Goal: Information Seeking & Learning: Learn about a topic

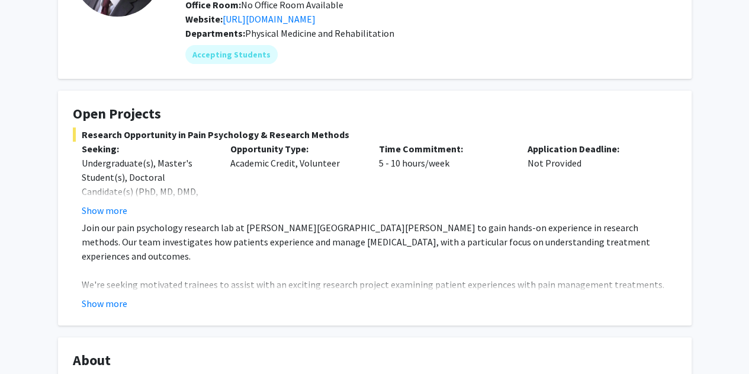
scroll to position [140, 0]
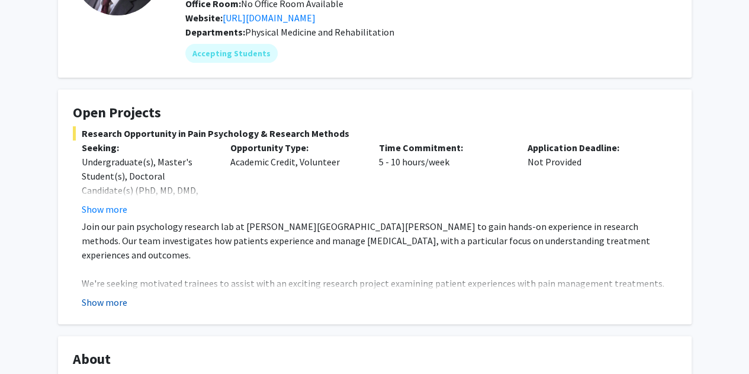
click at [118, 295] on button "Show more" at bounding box center [105, 302] width 46 height 14
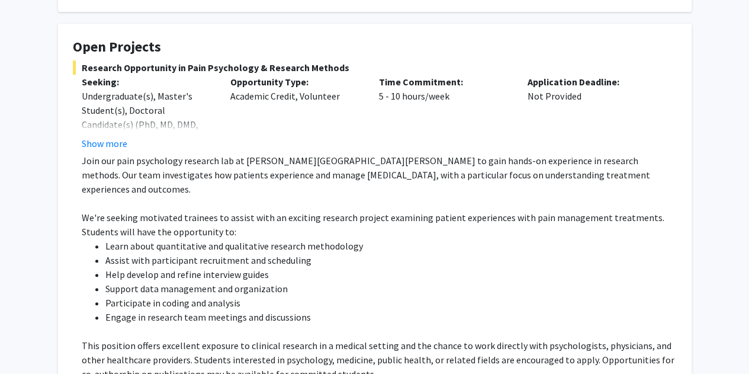
scroll to position [206, 0]
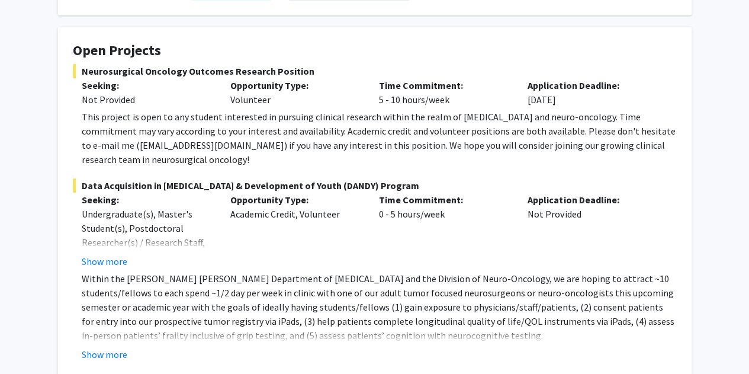
scroll to position [201, 0]
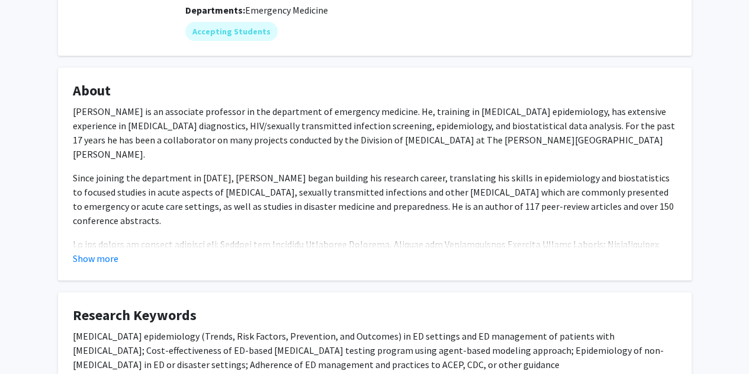
scroll to position [161, 0]
click at [118, 261] on div "Show more" at bounding box center [375, 259] width 604 height 14
click at [108, 255] on button "Show more" at bounding box center [96, 259] width 46 height 14
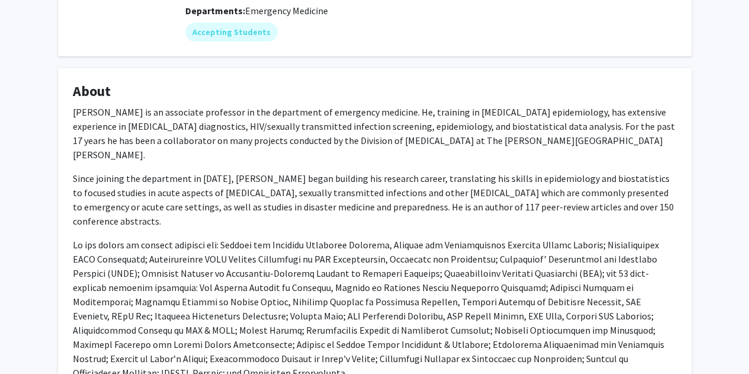
scroll to position [159, 0]
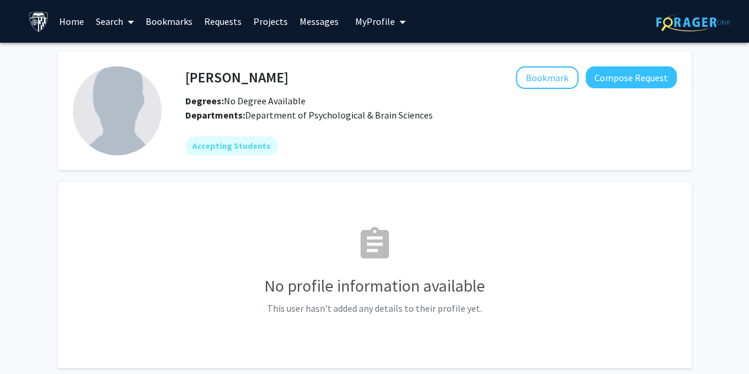
scroll to position [68, 0]
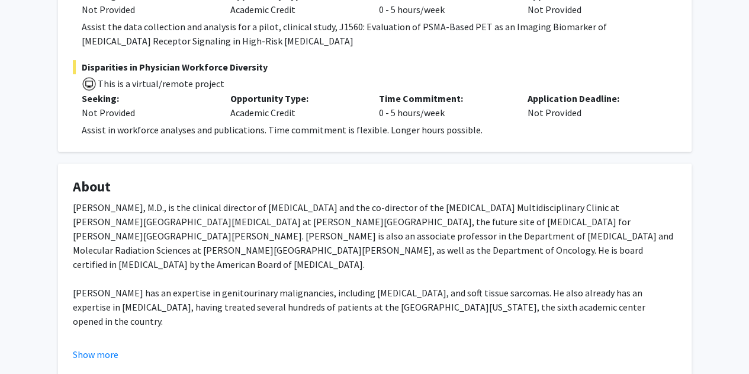
scroll to position [320, 0]
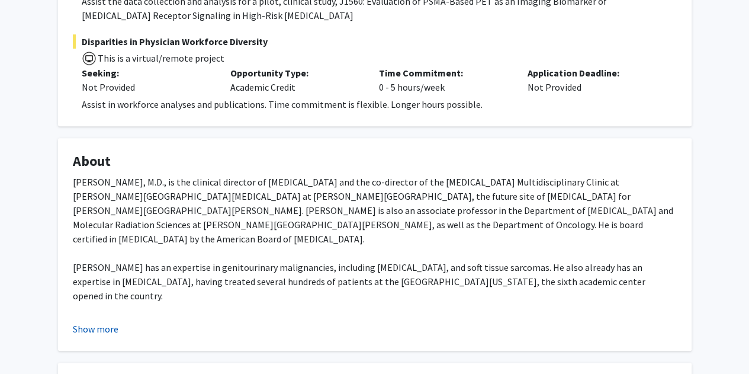
click at [92, 326] on button "Show more" at bounding box center [96, 329] width 46 height 14
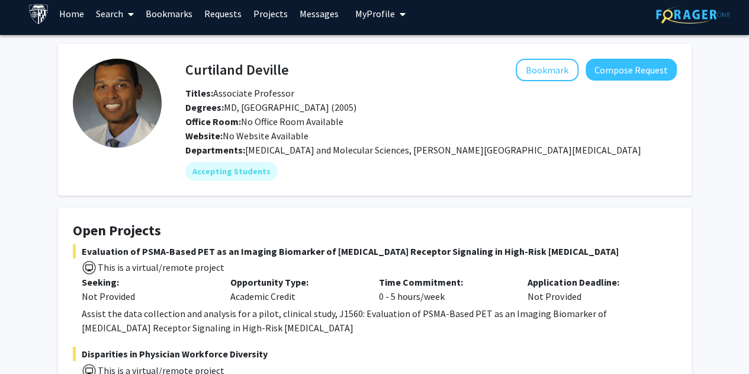
scroll to position [7, 0]
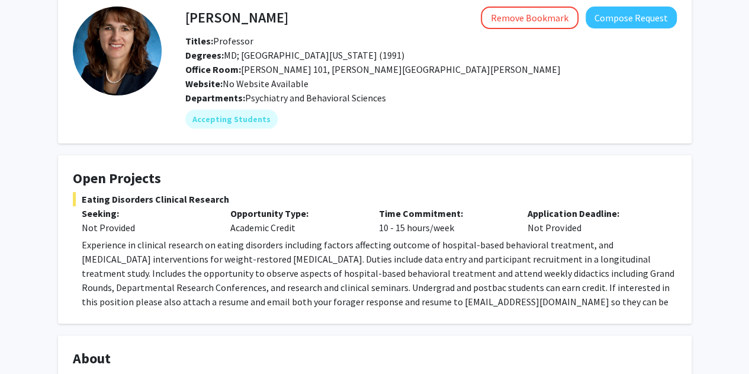
scroll to position [80, 0]
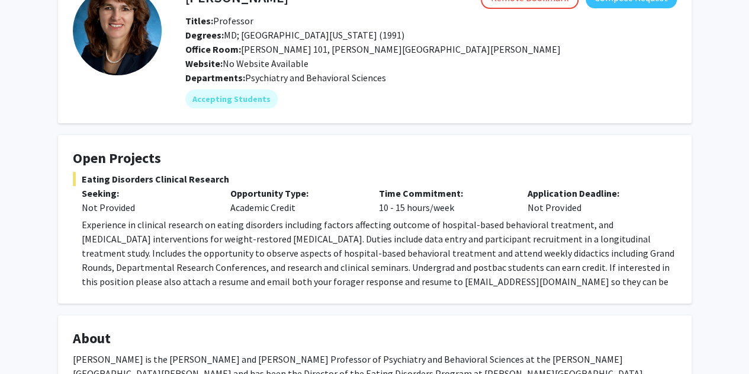
click at [334, 250] on span "Experience in clinical research on eating disorders including factors affecting…" at bounding box center [378, 260] width 593 height 83
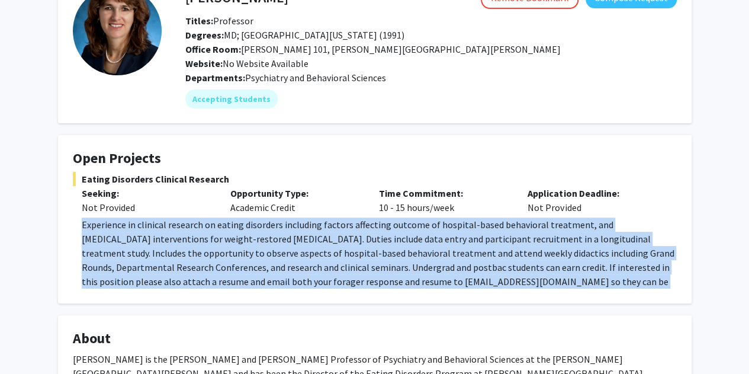
click at [334, 250] on span "Experience in clinical research on eating disorders including factors affecting…" at bounding box center [378, 260] width 593 height 83
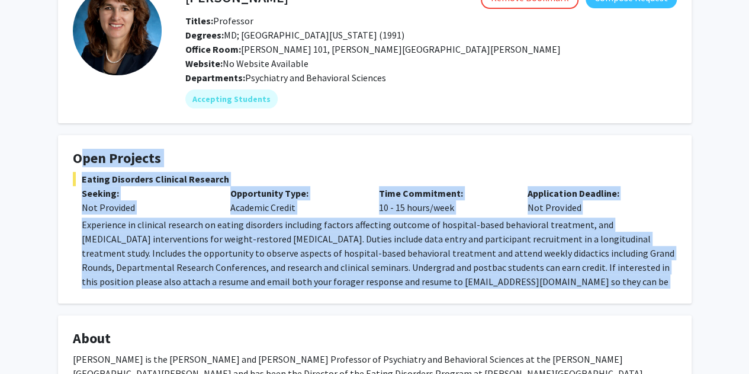
drag, startPoint x: 334, startPoint y: 250, endPoint x: 257, endPoint y: 153, distance: 123.5
click at [257, 153] on fg-card "Open Projects Eating Disorders Clinical Research Seeking: Not Provided Opportun…" at bounding box center [375, 219] width 634 height 168
click at [257, 153] on h4 "Open Projects" at bounding box center [375, 158] width 604 height 17
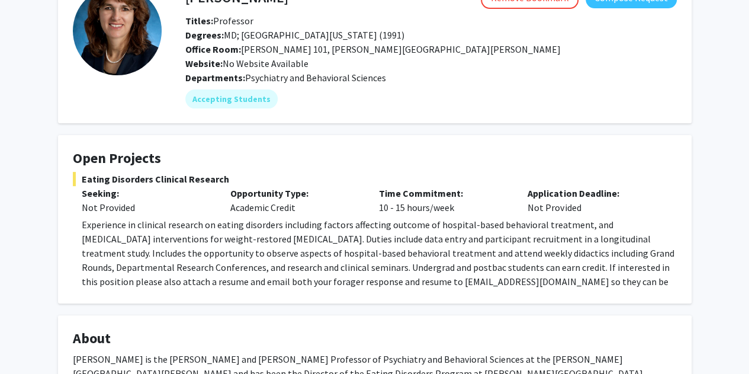
click at [257, 153] on h4 "Open Projects" at bounding box center [375, 158] width 604 height 17
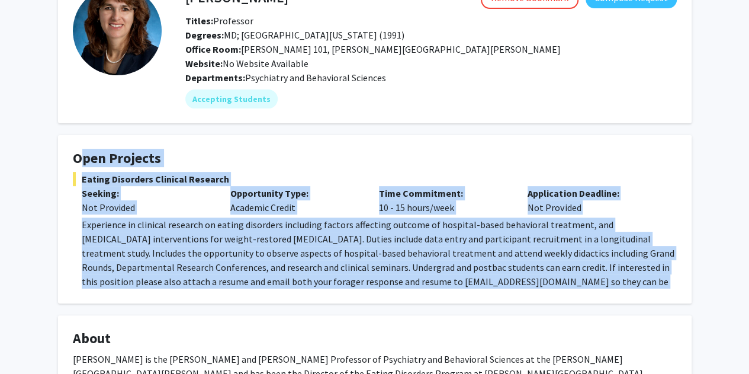
drag, startPoint x: 257, startPoint y: 153, endPoint x: 334, endPoint y: 291, distance: 158.4
click at [334, 291] on fg-card "Open Projects Eating Disorders Clinical Research Seeking: Not Provided Opportun…" at bounding box center [375, 219] width 634 height 168
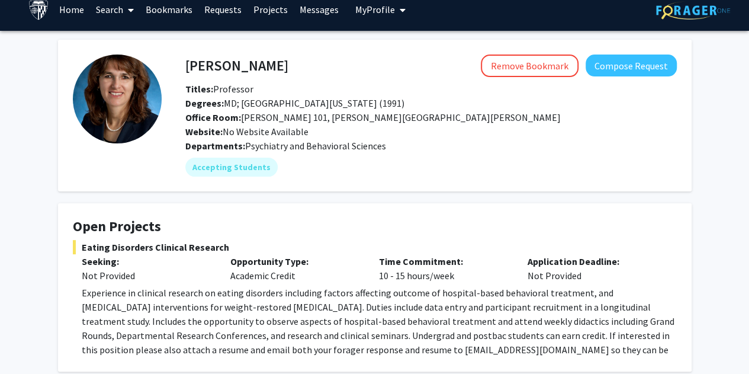
scroll to position [12, 0]
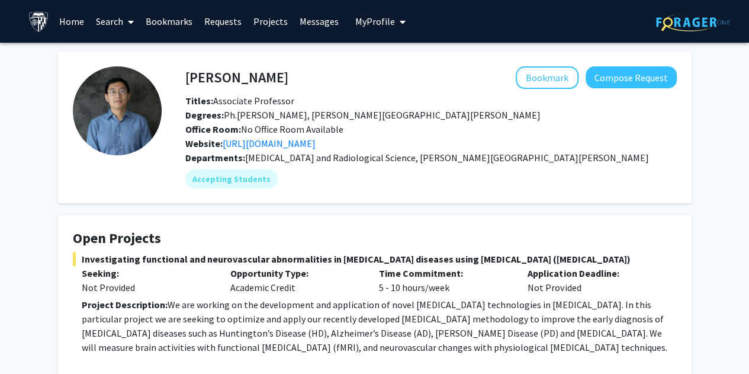
click at [226, 255] on span "Investigating functional and neurovascular abnormalities in neurodegenerative d…" at bounding box center [375, 259] width 604 height 14
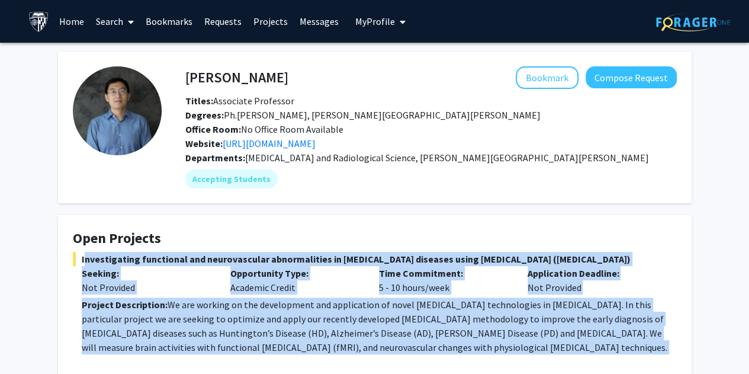
drag, startPoint x: 226, startPoint y: 255, endPoint x: 263, endPoint y: 316, distance: 70.7
click at [263, 316] on div "Investigating functional and neurovascular abnormalities in neurodegenerative d…" at bounding box center [375, 320] width 604 height 136
click at [263, 316] on p "Project Description: We are working on the development and application of novel…" at bounding box center [379, 325] width 595 height 57
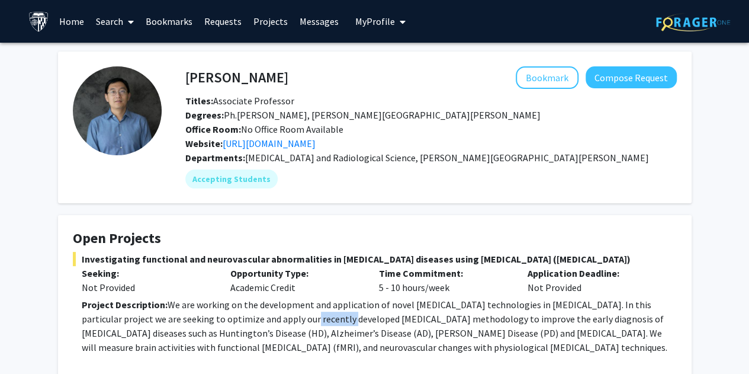
click at [263, 316] on p "Project Description: We are working on the development and application of novel…" at bounding box center [379, 325] width 595 height 57
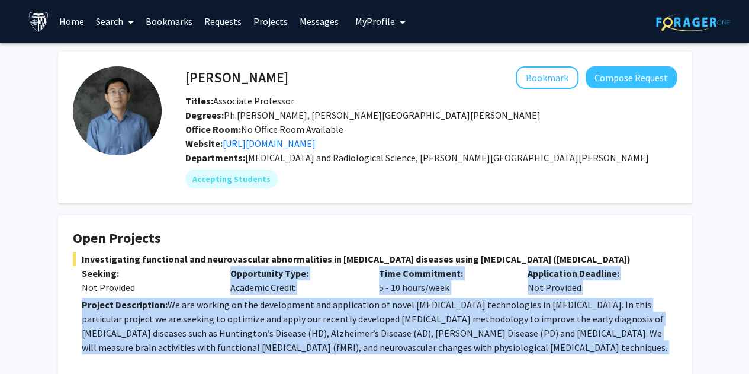
drag, startPoint x: 263, startPoint y: 316, endPoint x: 294, endPoint y: 252, distance: 70.5
click at [294, 252] on div "Investigating functional and neurovascular abnormalities in neurodegenerative d…" at bounding box center [375, 320] width 604 height 136
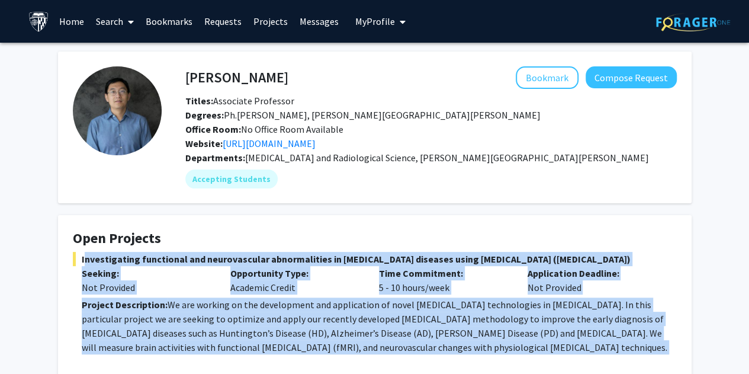
click at [294, 252] on span "Investigating functional and neurovascular abnormalities in neurodegenerative d…" at bounding box center [375, 259] width 604 height 14
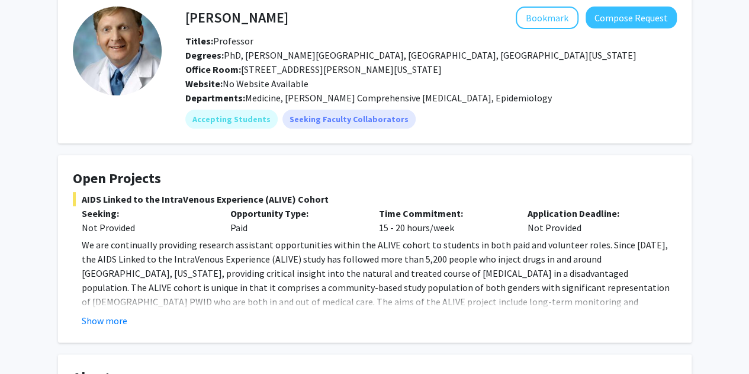
scroll to position [61, 0]
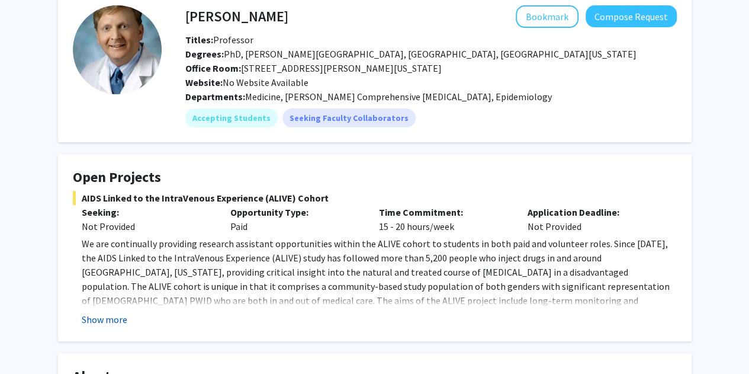
click at [107, 317] on button "Show more" at bounding box center [105, 319] width 46 height 14
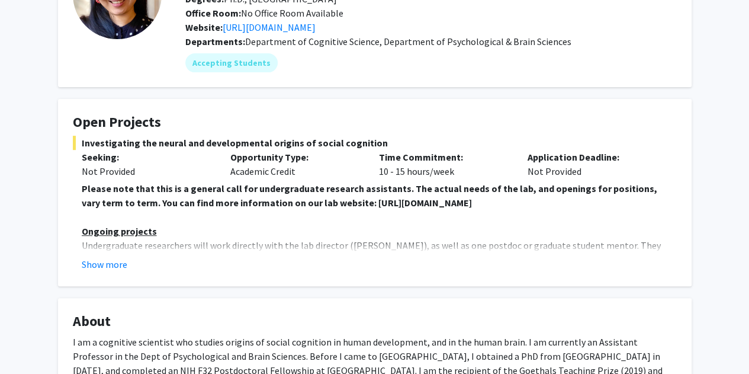
scroll to position [125, 0]
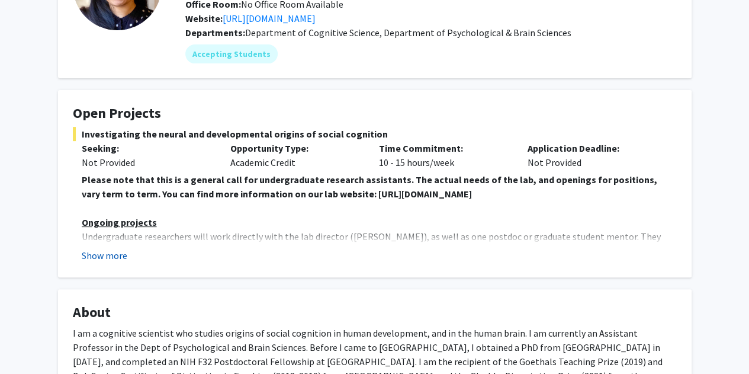
click at [113, 260] on button "Show more" at bounding box center [105, 255] width 46 height 14
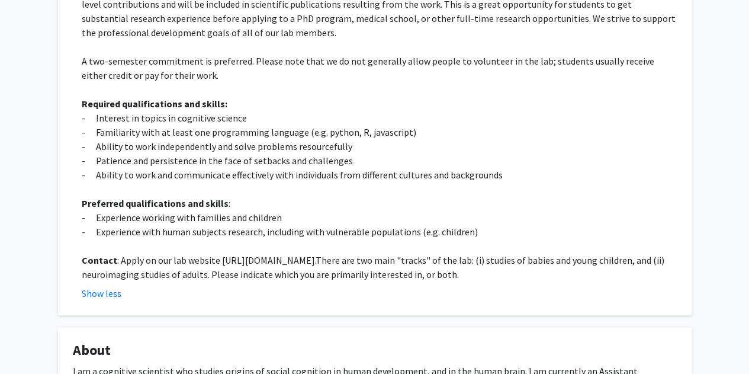
scroll to position [451, 0]
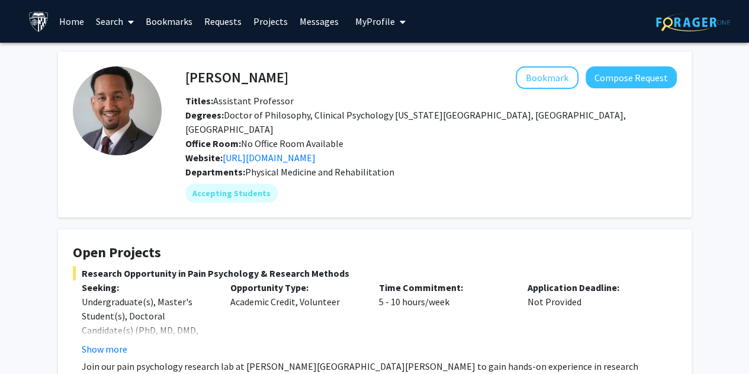
click at [118, 25] on link "Search" at bounding box center [115, 21] width 50 height 41
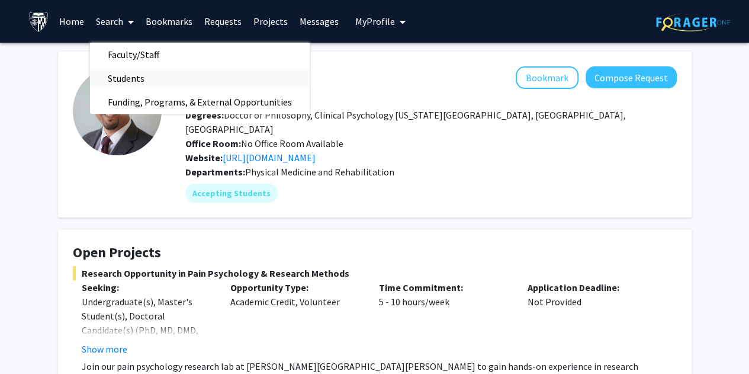
click at [131, 84] on span "Students" at bounding box center [126, 78] width 72 height 24
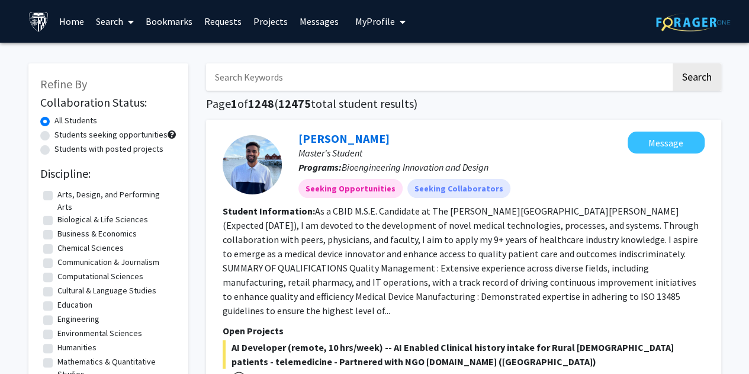
click at [133, 24] on icon at bounding box center [131, 21] width 6 height 9
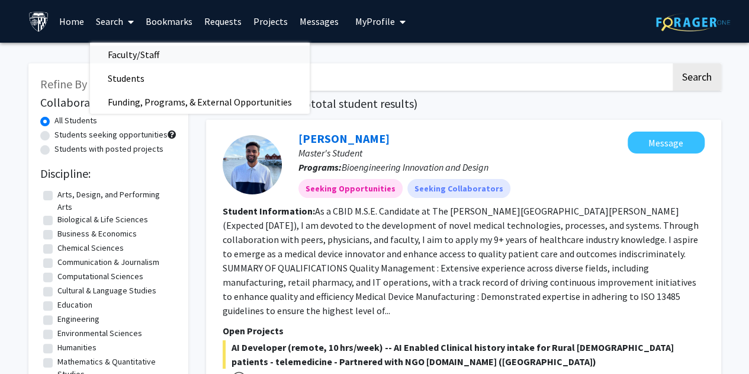
click at [138, 53] on span "Faculty/Staff" at bounding box center [133, 55] width 87 height 24
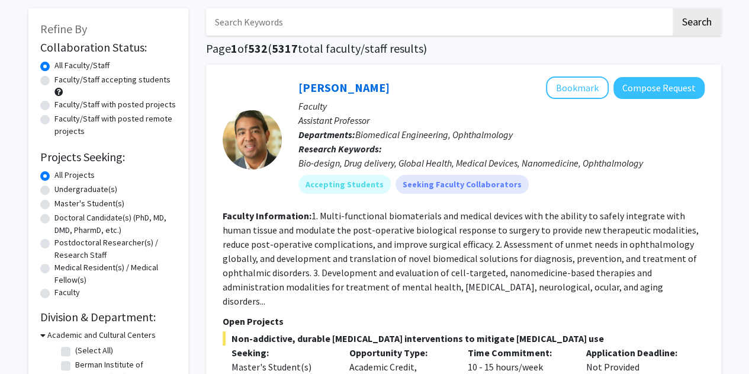
scroll to position [56, 0]
click at [122, 82] on label "Faculty/Staff accepting students" at bounding box center [113, 79] width 116 height 12
click at [62, 81] on input "Faculty/Staff accepting students" at bounding box center [59, 77] width 8 height 8
radio input "true"
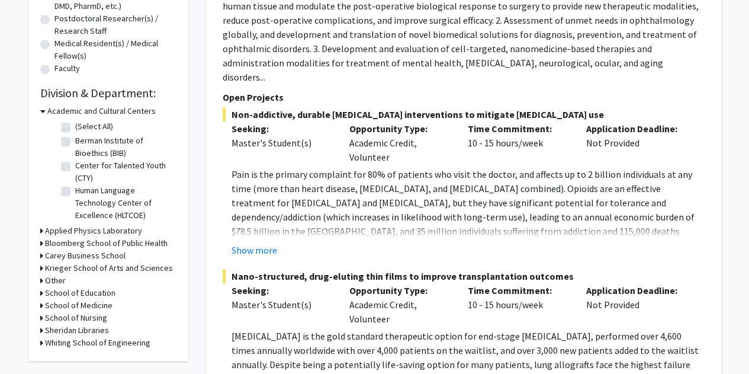
scroll to position [278, 0]
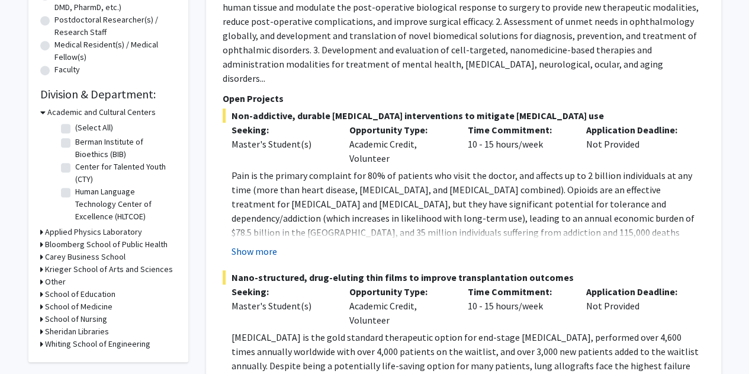
click at [255, 244] on button "Show more" at bounding box center [255, 251] width 46 height 14
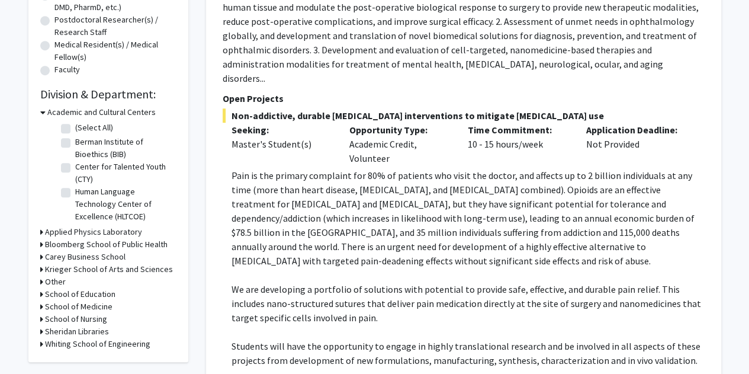
click at [255, 239] on p "Pain is the primary complaint for 80% of patients who visit the doctor, and aff…" at bounding box center [468, 218] width 473 height 100
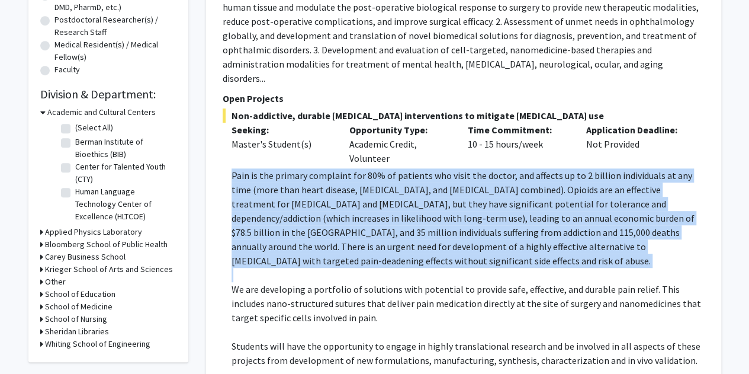
click at [255, 239] on p "Pain is the primary complaint for 80% of patients who visit the doctor, and aff…" at bounding box center [468, 218] width 473 height 100
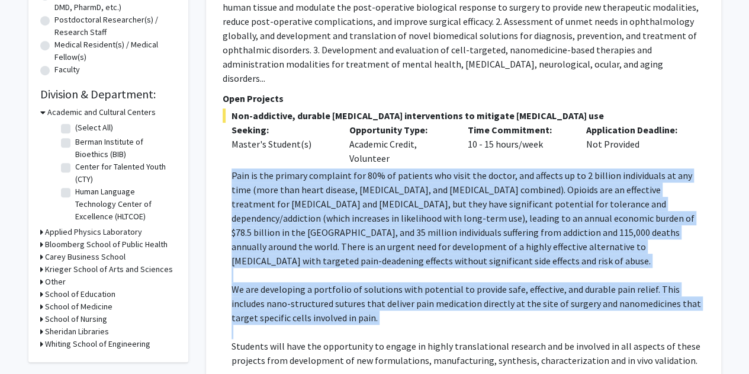
drag, startPoint x: 255, startPoint y: 239, endPoint x: 268, endPoint y: 300, distance: 62.5
click at [268, 300] on div "Pain is the primary complaint for 80% of patients who visit the doctor, and aff…" at bounding box center [468, 267] width 473 height 199
click at [268, 300] on p "We are developing a portfolio of solutions with potential to provide safe, effe…" at bounding box center [468, 303] width 473 height 43
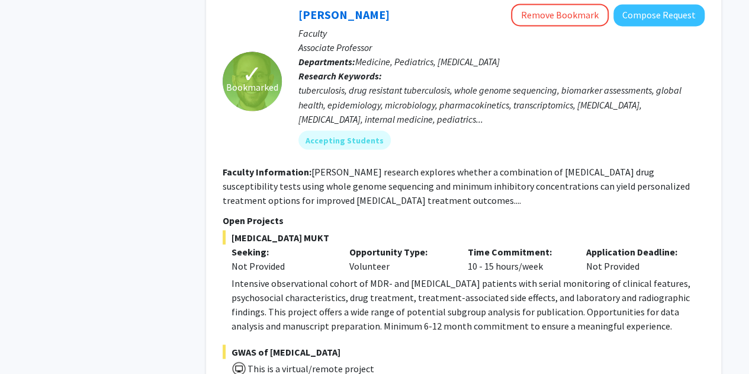
scroll to position [1030, 0]
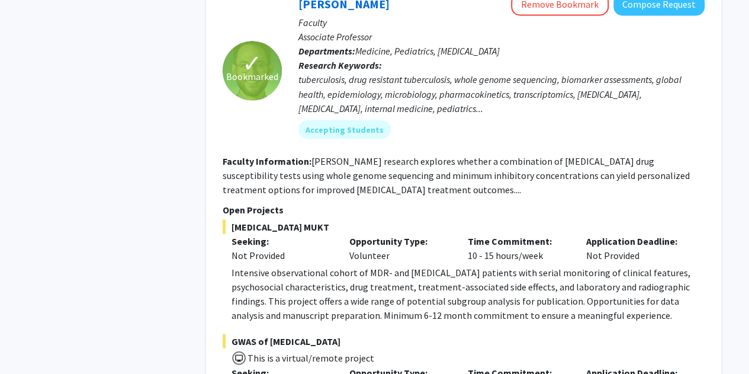
click at [278, 202] on p "Open Projects" at bounding box center [464, 209] width 482 height 14
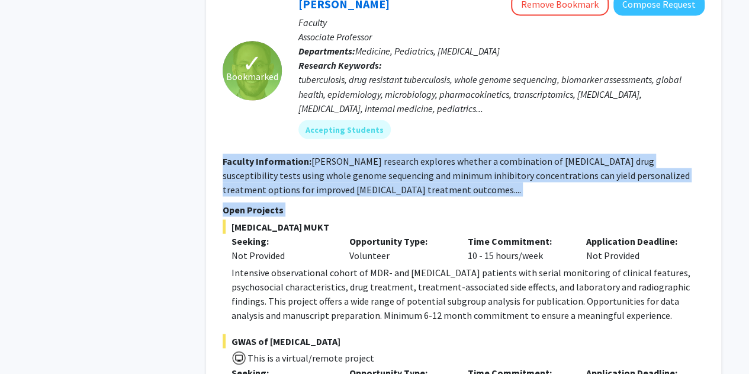
drag, startPoint x: 278, startPoint y: 198, endPoint x: 288, endPoint y: 158, distance: 40.8
click at [288, 158] on fg-search-faculty "✓ Bookmarked Jeffrey Tornheim Remove Bookmark Compose Request Faculty Associate…" at bounding box center [464, 311] width 482 height 636
click at [288, 158] on fg-read-more "Dr. Tornheim's research explores whether a combination of MDR-TB drug susceptib…" at bounding box center [456, 175] width 467 height 40
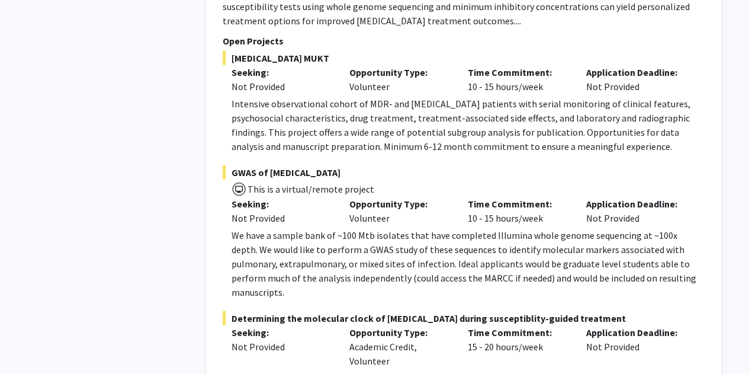
scroll to position [1190, 0]
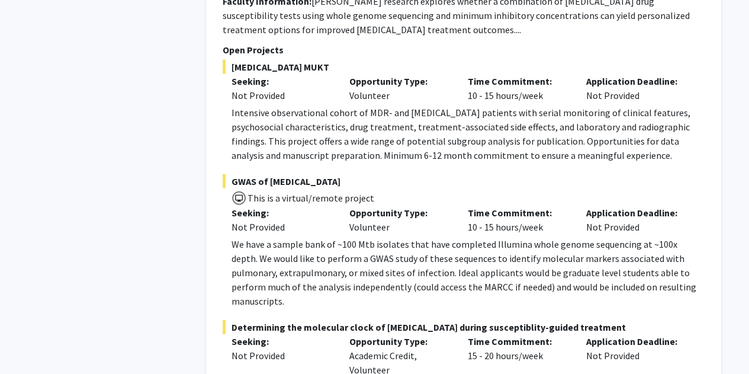
click at [316, 105] on p "Intensive observational cohort of MDR- and XDR-TB patients with serial monitori…" at bounding box center [468, 133] width 473 height 57
drag, startPoint x: 316, startPoint y: 91, endPoint x: 320, endPoint y: 103, distance: 12.9
click at [320, 105] on p "Intensive observational cohort of MDR- and XDR-TB patients with serial monitori…" at bounding box center [468, 133] width 473 height 57
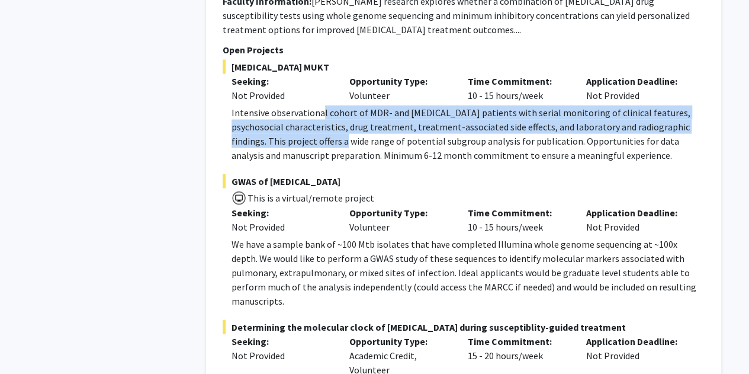
drag, startPoint x: 320, startPoint y: 103, endPoint x: 320, endPoint y: 136, distance: 32.6
click at [320, 136] on p "Intensive observational cohort of MDR- and XDR-TB patients with serial monitori…" at bounding box center [468, 133] width 473 height 57
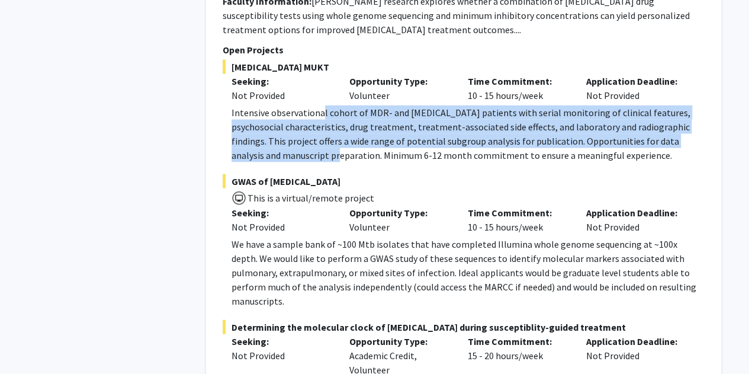
click at [320, 136] on p "Intensive observational cohort of MDR- and XDR-TB patients with serial monitori…" at bounding box center [468, 133] width 473 height 57
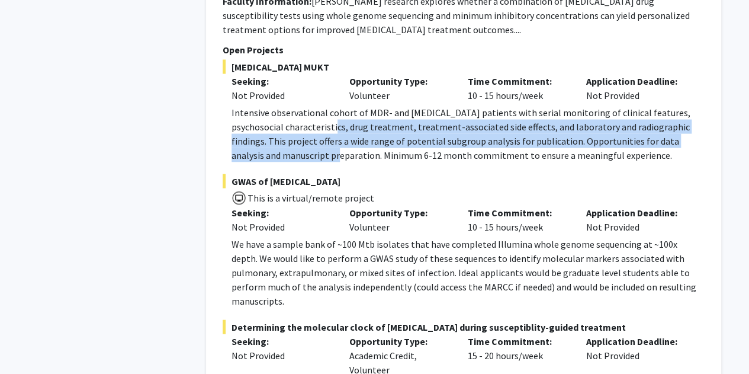
drag, startPoint x: 320, startPoint y: 136, endPoint x: 309, endPoint y: 100, distance: 37.3
click at [309, 105] on p "Intensive observational cohort of MDR- and XDR-TB patients with serial monitori…" at bounding box center [468, 133] width 473 height 57
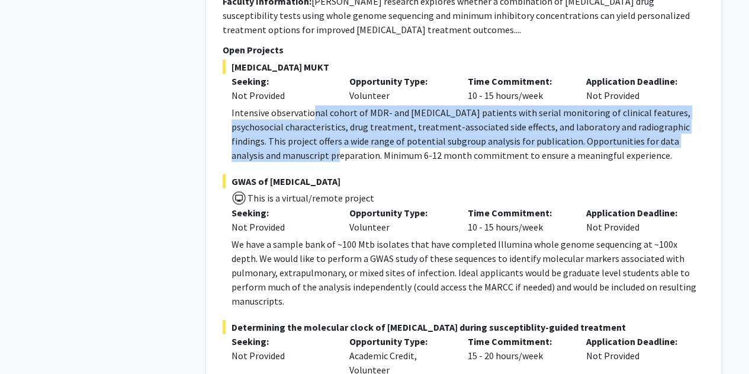
click at [309, 105] on p "Intensive observational cohort of MDR- and XDR-TB patients with serial monitori…" at bounding box center [468, 133] width 473 height 57
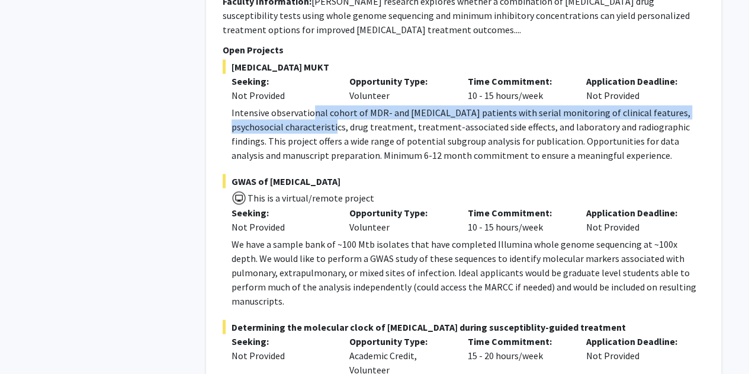
drag, startPoint x: 309, startPoint y: 100, endPoint x: 313, endPoint y: 139, distance: 38.8
click at [313, 139] on p "Intensive observational cohort of MDR- and XDR-TB patients with serial monitori…" at bounding box center [468, 133] width 473 height 57
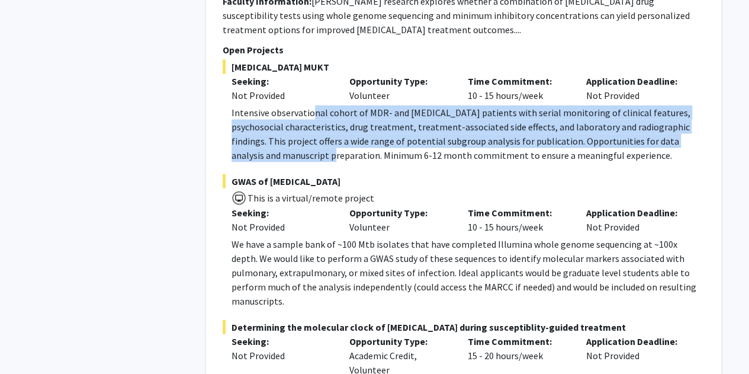
click at [313, 139] on p "Intensive observational cohort of MDR- and XDR-TB patients with serial monitori…" at bounding box center [468, 133] width 473 height 57
drag, startPoint x: 313, startPoint y: 139, endPoint x: 310, endPoint y: 94, distance: 45.1
click at [310, 105] on p "Intensive observational cohort of MDR- and XDR-TB patients with serial monitori…" at bounding box center [468, 133] width 473 height 57
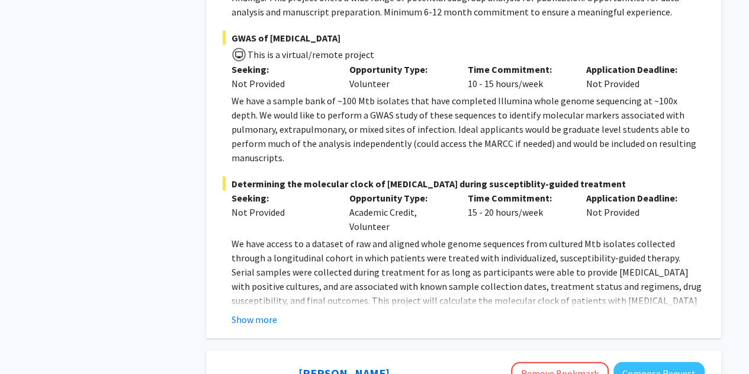
scroll to position [1334, 0]
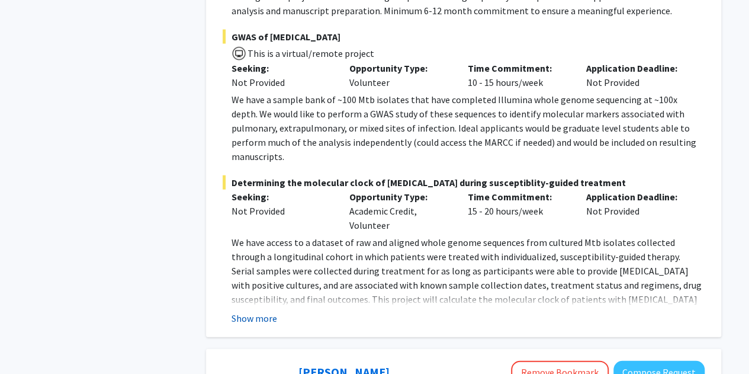
click at [269, 311] on button "Show more" at bounding box center [255, 318] width 46 height 14
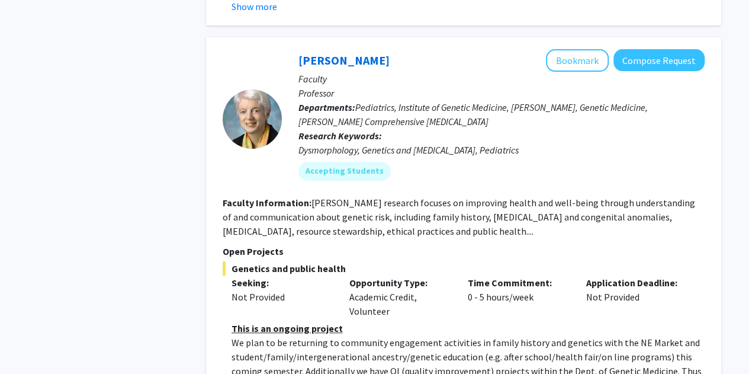
scroll to position [2381, 0]
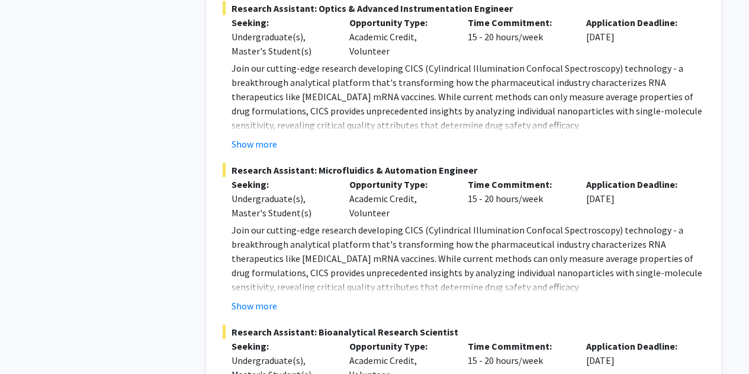
scroll to position [3765, 0]
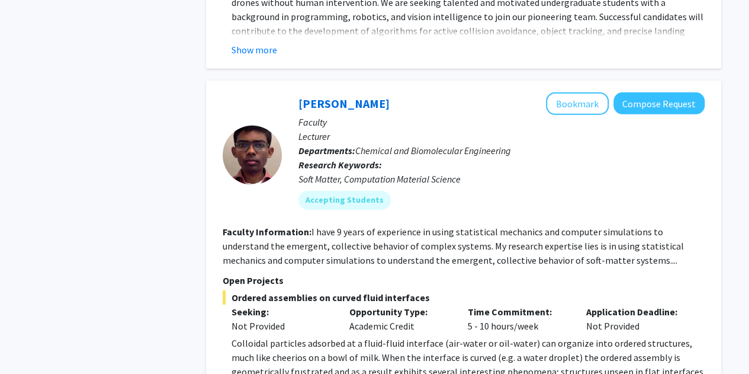
scroll to position [6402, 0]
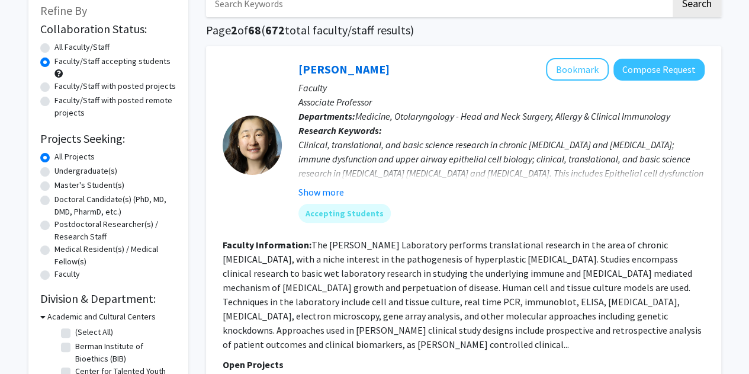
scroll to position [72, 0]
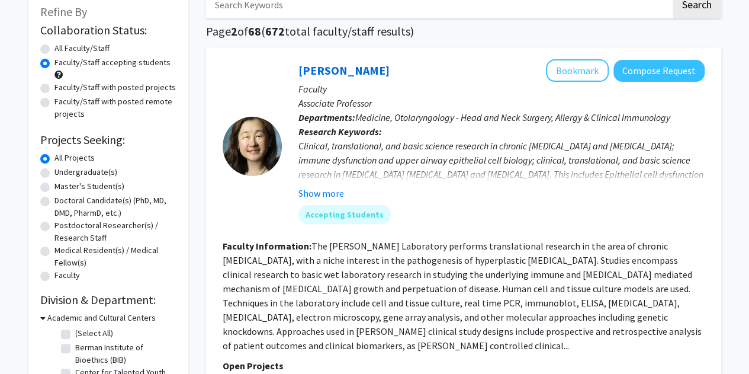
click at [97, 91] on label "Faculty/Staff with posted projects" at bounding box center [115, 87] width 121 height 12
click at [62, 89] on input "Faculty/Staff with posted projects" at bounding box center [59, 85] width 8 height 8
radio input "true"
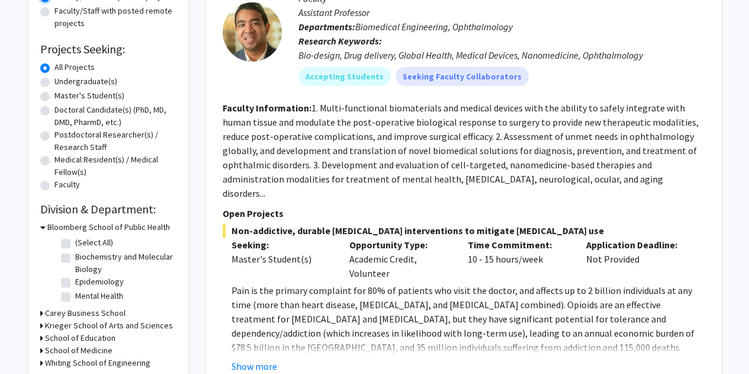
scroll to position [168, 0]
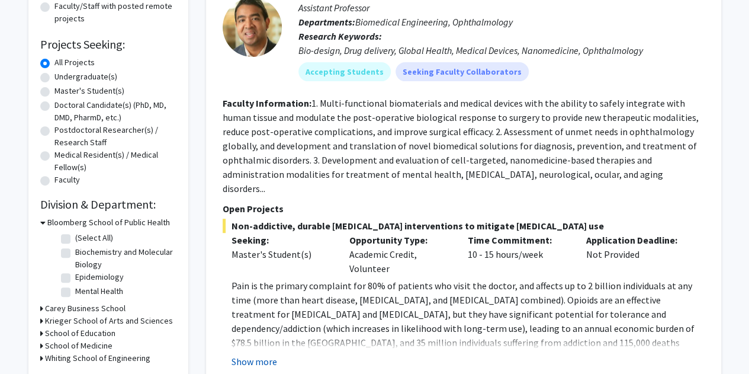
click at [262, 354] on button "Show more" at bounding box center [255, 361] width 46 height 14
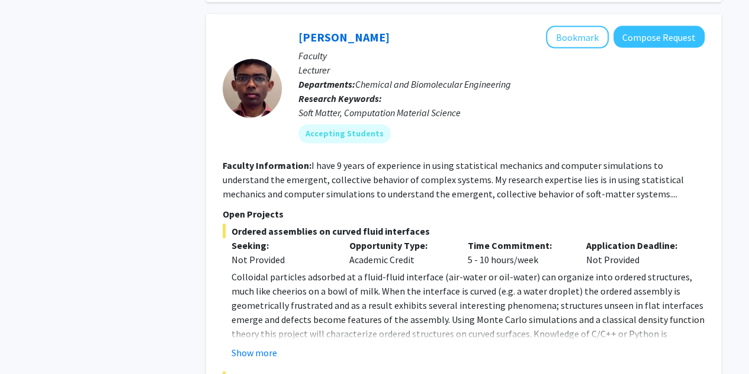
scroll to position [5905, 0]
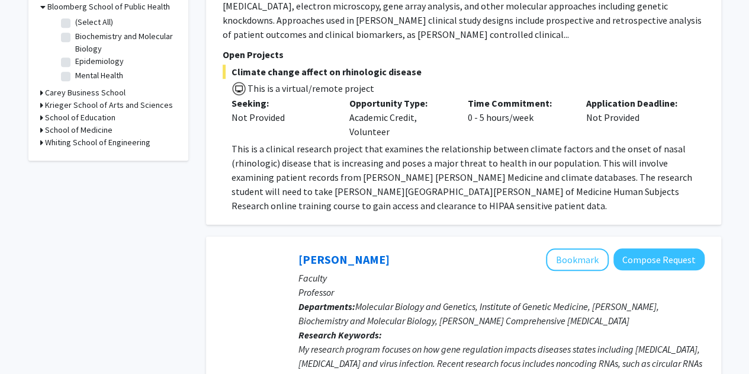
scroll to position [385, 0]
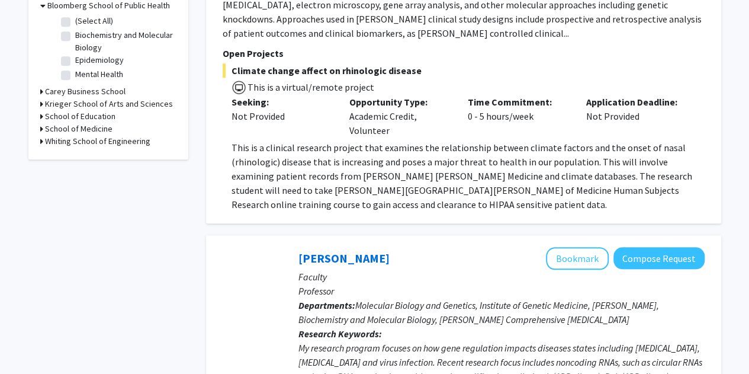
click at [438, 146] on p "This is a clinical research project that examines the relationship between clim…" at bounding box center [468, 175] width 473 height 71
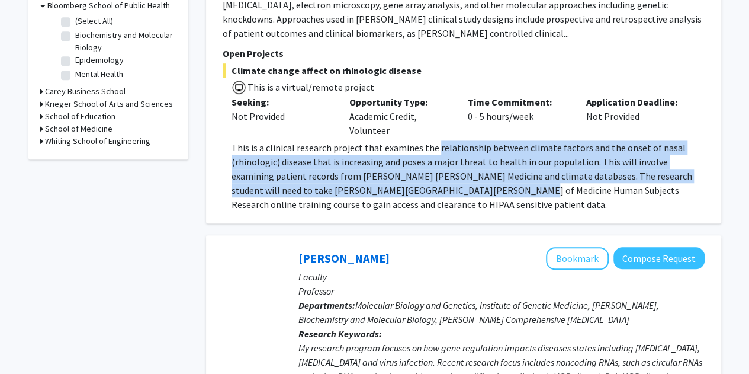
drag, startPoint x: 438, startPoint y: 146, endPoint x: 438, endPoint y: 185, distance: 39.7
click at [438, 185] on p "This is a clinical research project that examines the relationship between clim…" at bounding box center [468, 175] width 473 height 71
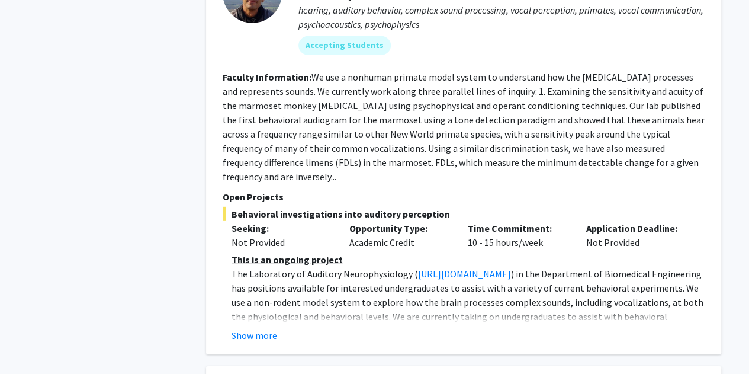
scroll to position [1646, 0]
click at [262, 328] on button "Show more" at bounding box center [255, 335] width 46 height 14
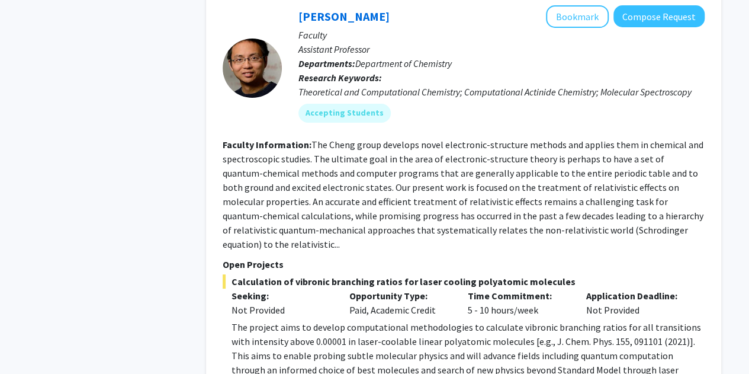
scroll to position [4541, 0]
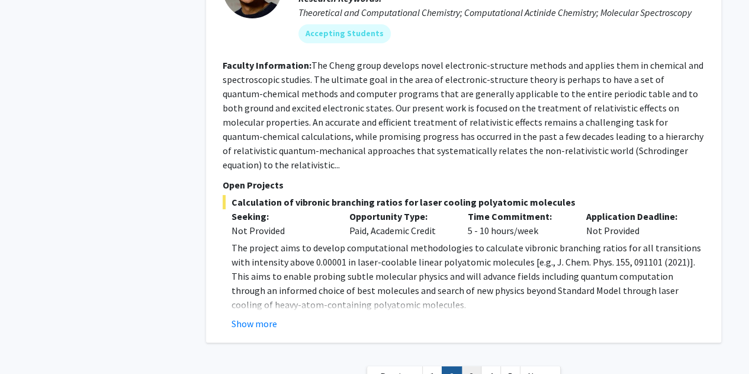
click at [469, 366] on link "3" at bounding box center [472, 376] width 20 height 21
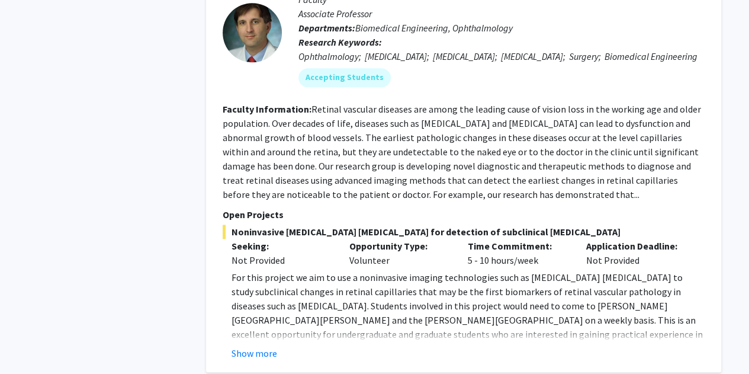
scroll to position [682, 0]
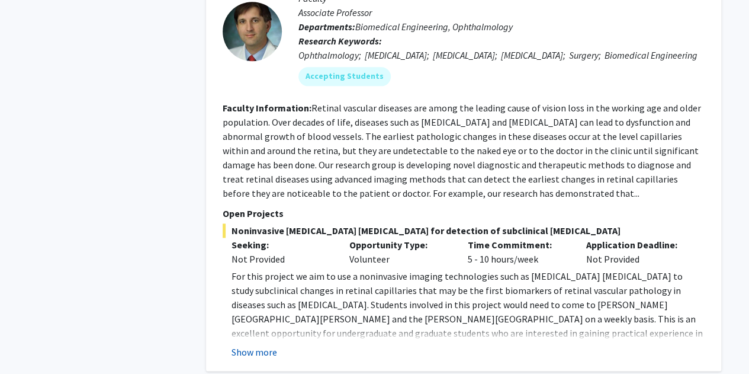
click at [261, 345] on button "Show more" at bounding box center [255, 352] width 46 height 14
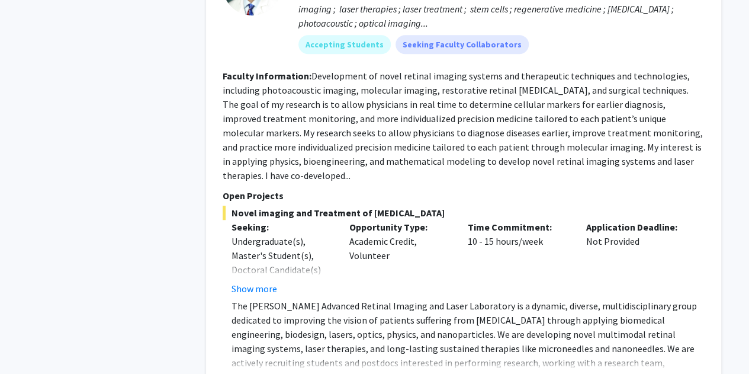
scroll to position [2573, 0]
click at [252, 373] on button "Show more" at bounding box center [255, 381] width 46 height 14
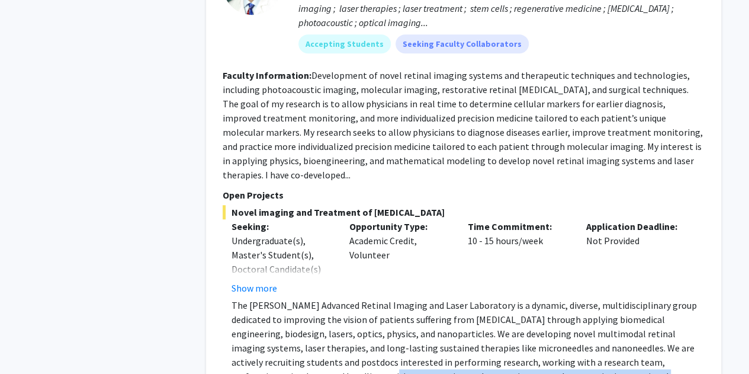
drag, startPoint x: 252, startPoint y: 306, endPoint x: 237, endPoint y: 313, distance: 16.4
click at [237, 313] on p "The Paulus Advanced Retinal Imaging and Laser Laboratory is a dynamic, diverse,…" at bounding box center [468, 355] width 473 height 114
click at [309, 298] on p "The Paulus Advanced Retinal Imaging and Laser Laboratory is a dynamic, diverse,…" at bounding box center [468, 355] width 473 height 114
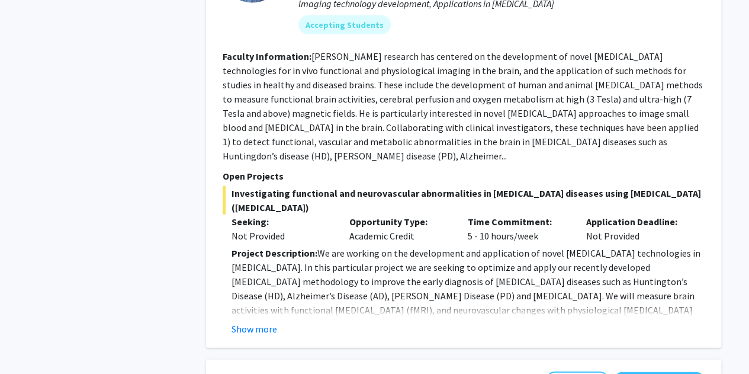
scroll to position [3563, 0]
click at [261, 321] on button "Show more" at bounding box center [255, 328] width 46 height 14
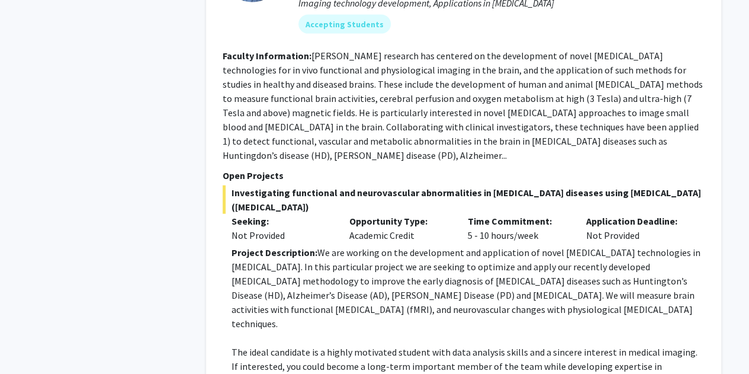
click at [261, 345] on p "The ideal candidate is a highly motivated student with data analysis skills and…" at bounding box center [468, 380] width 473 height 71
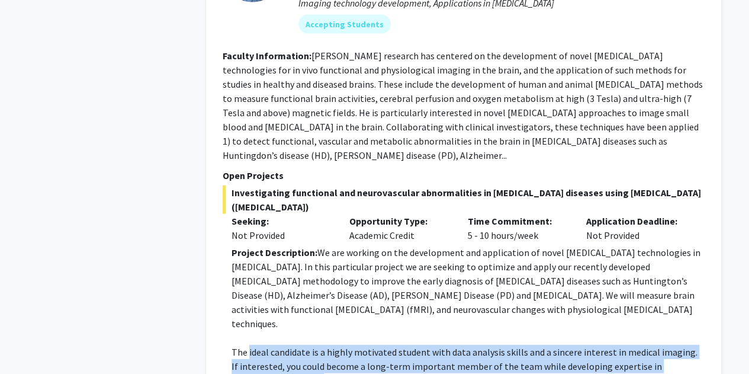
drag, startPoint x: 261, startPoint y: 217, endPoint x: 256, endPoint y: 254, distance: 36.5
click at [256, 345] on p "The ideal candidate is a highly motivated student with data analysis skills and…" at bounding box center [468, 380] width 473 height 71
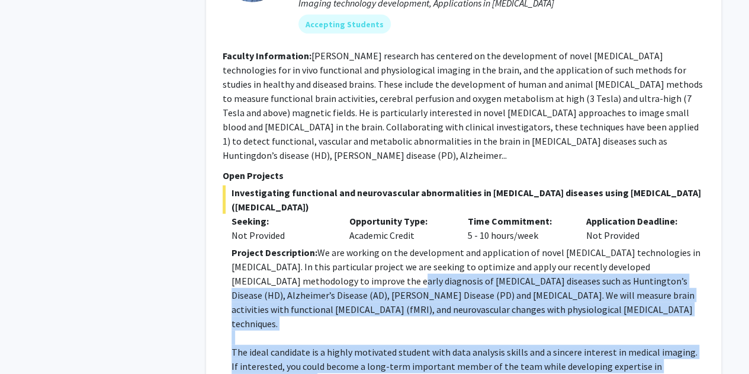
drag, startPoint x: 256, startPoint y: 254, endPoint x: 313, endPoint y: 162, distance: 108.0
click at [313, 245] on p "Project Description: We are working on the development and application of novel…" at bounding box center [468, 287] width 473 height 85
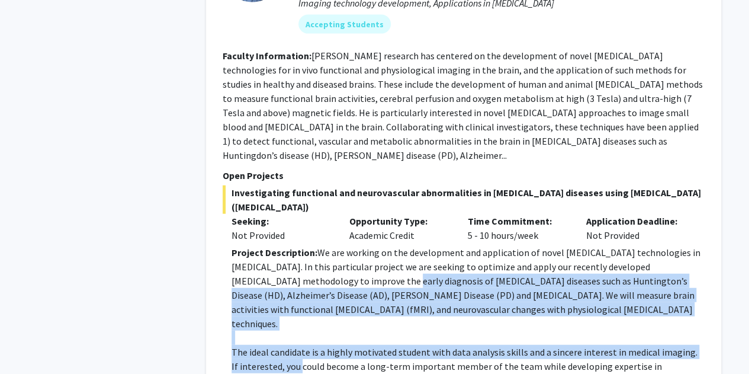
drag, startPoint x: 313, startPoint y: 162, endPoint x: 291, endPoint y: 242, distance: 82.8
click at [291, 345] on p "The ideal candidate is a highly motivated student with data analysis skills and…" at bounding box center [468, 380] width 473 height 71
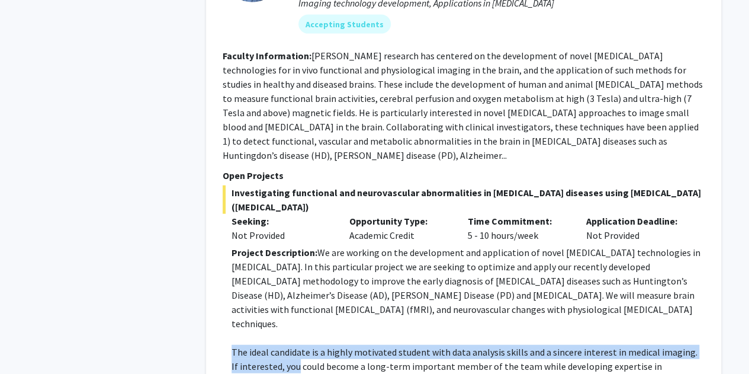
drag, startPoint x: 291, startPoint y: 242, endPoint x: 291, endPoint y: 204, distance: 37.9
click at [291, 331] on p at bounding box center [468, 338] width 473 height 14
drag, startPoint x: 291, startPoint y: 204, endPoint x: 308, endPoint y: 267, distance: 65.5
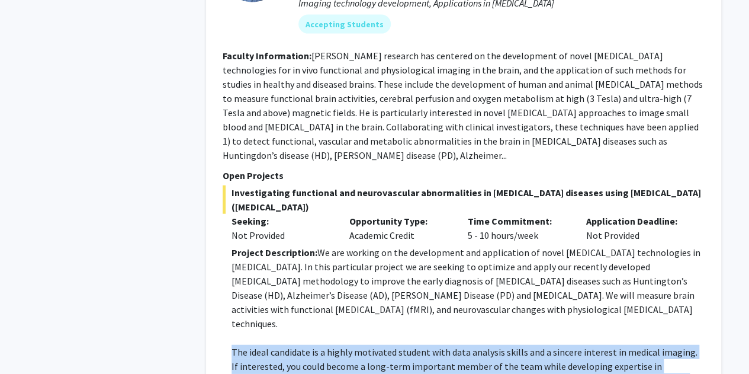
click at [308, 345] on p "The ideal candidate is a highly motivated student with data analysis skills and…" at bounding box center [468, 380] width 473 height 71
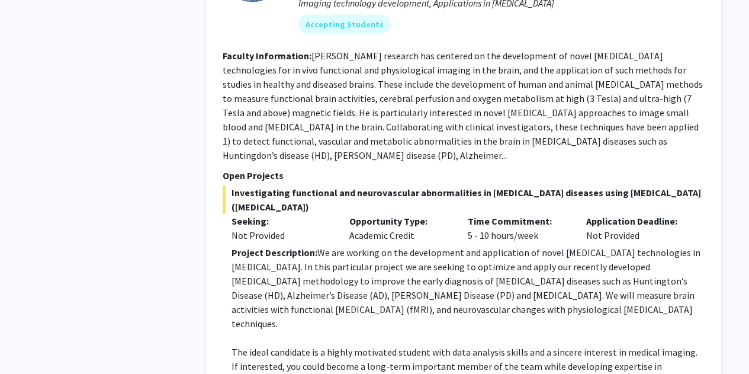
click at [308, 345] on p "The ideal candidate is a highly motivated student with data analysis skills and…" at bounding box center [468, 380] width 473 height 71
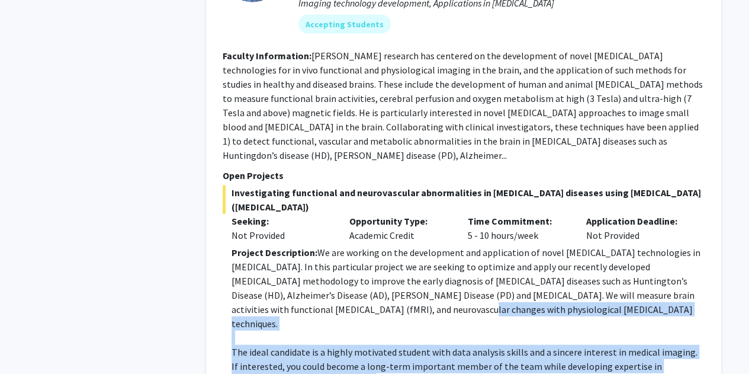
drag, startPoint x: 310, startPoint y: 194, endPoint x: 313, endPoint y: 259, distance: 65.2
click at [313, 345] on p "The ideal candidate is a highly motivated student with data analysis skills and…" at bounding box center [468, 380] width 473 height 71
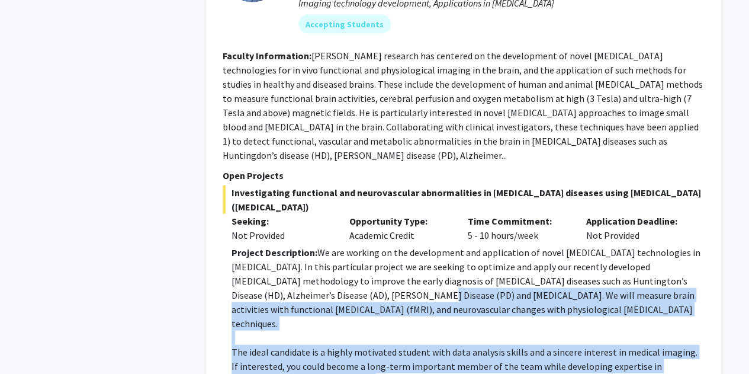
drag, startPoint x: 313, startPoint y: 259, endPoint x: 301, endPoint y: 179, distance: 80.9
click at [301, 245] on p "Project Description: We are working on the development and application of novel…" at bounding box center [468, 287] width 473 height 85
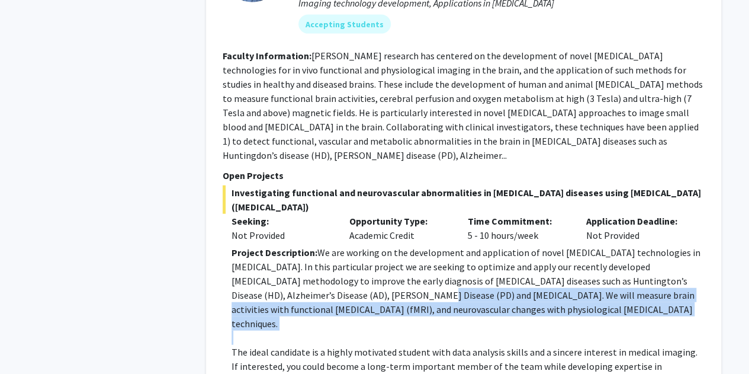
drag, startPoint x: 301, startPoint y: 179, endPoint x: 304, endPoint y: 216, distance: 36.9
click at [304, 331] on p at bounding box center [468, 338] width 473 height 14
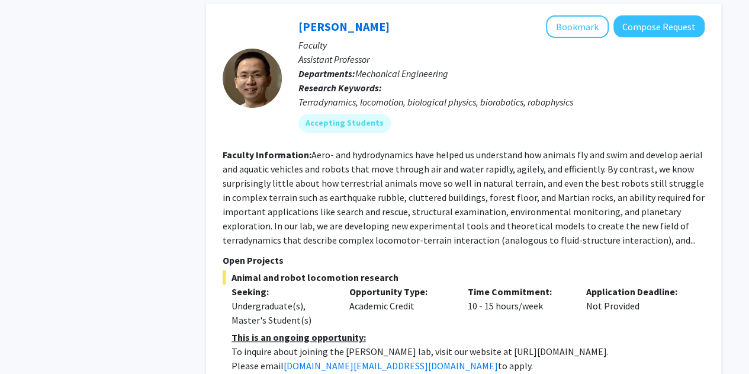
scroll to position [4730, 0]
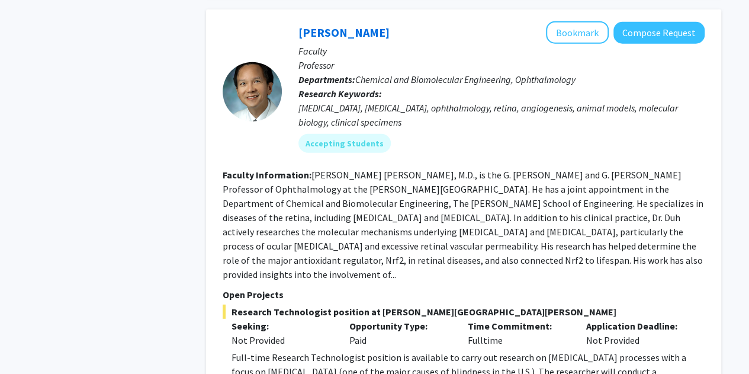
scroll to position [3825, 0]
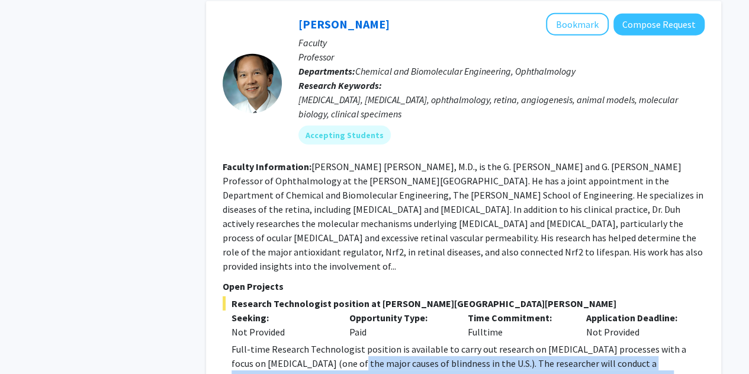
drag, startPoint x: 277, startPoint y: 294, endPoint x: 313, endPoint y: 257, distance: 51.5
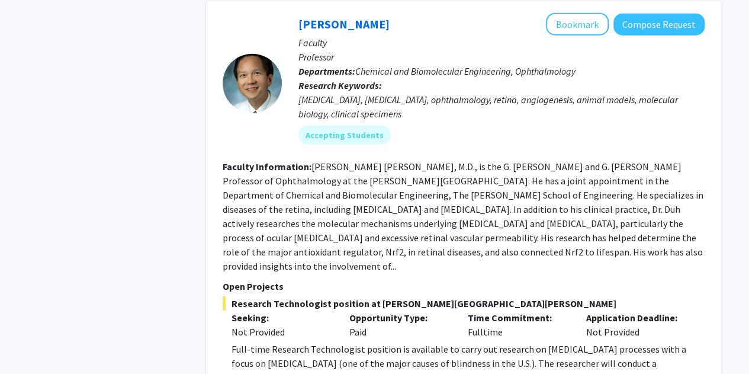
drag, startPoint x: 313, startPoint y: 257, endPoint x: 310, endPoint y: 292, distance: 35.6
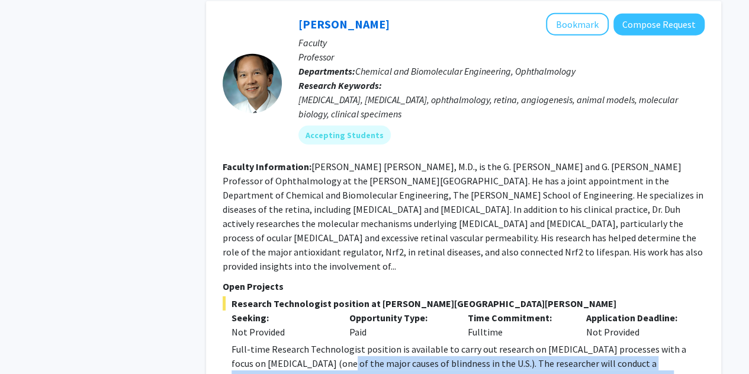
drag, startPoint x: 310, startPoint y: 292, endPoint x: 306, endPoint y: 248, distance: 44.6
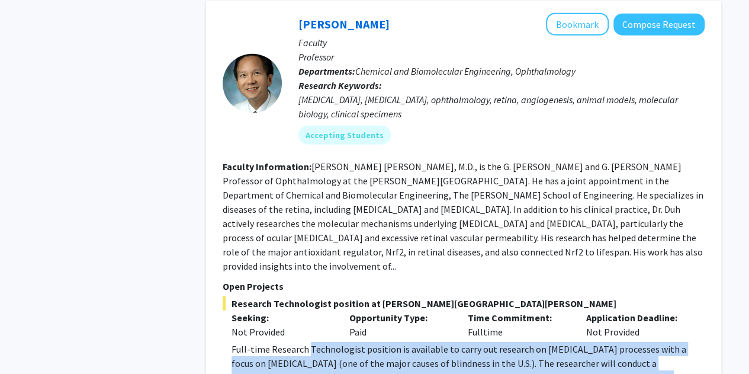
drag, startPoint x: 306, startPoint y: 248, endPoint x: 310, endPoint y: 278, distance: 31.1
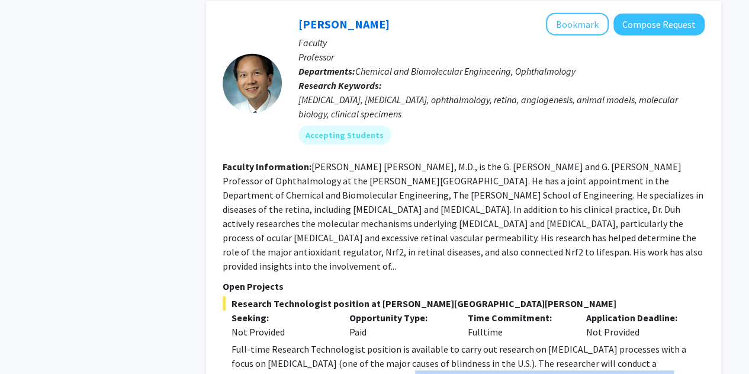
drag, startPoint x: 310, startPoint y: 278, endPoint x: 313, endPoint y: 304, distance: 25.6
drag, startPoint x: 313, startPoint y: 304, endPoint x: 313, endPoint y: 285, distance: 19.0
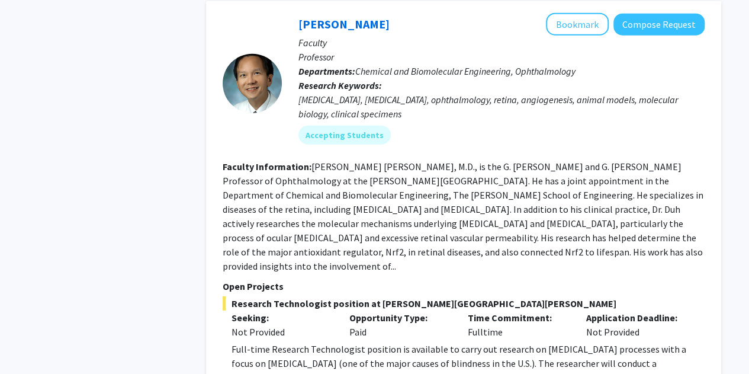
drag, startPoint x: 313, startPoint y: 285, endPoint x: 316, endPoint y: 268, distance: 17.4
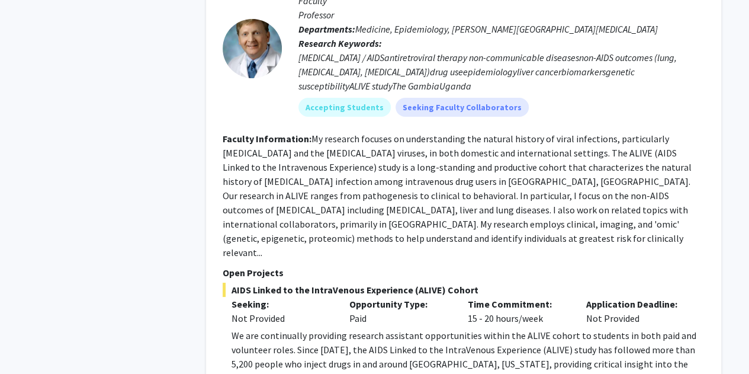
scroll to position [4423, 0]
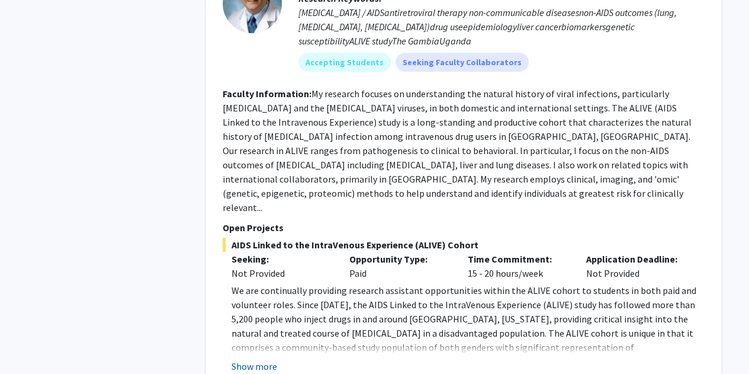
click at [249, 359] on button "Show more" at bounding box center [255, 366] width 46 height 14
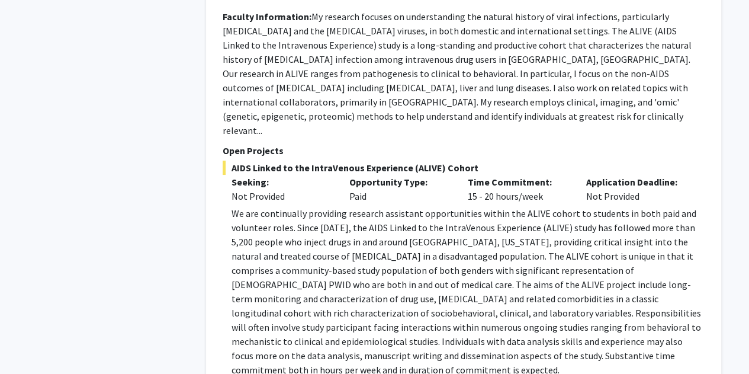
scroll to position [4505, 0]
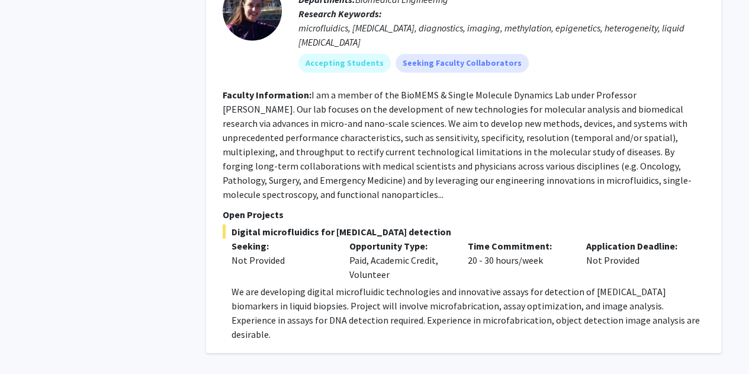
scroll to position [1131, 0]
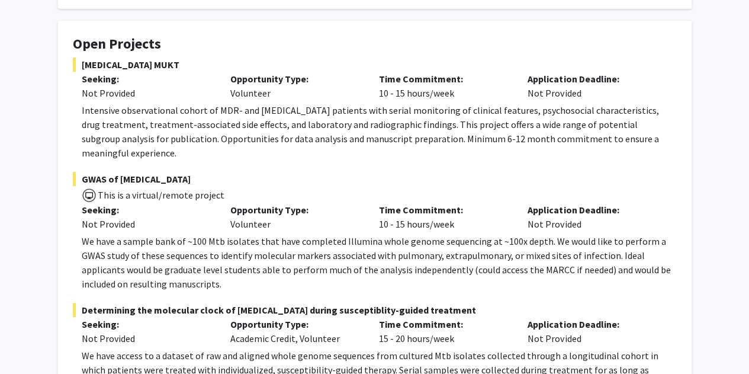
scroll to position [196, 0]
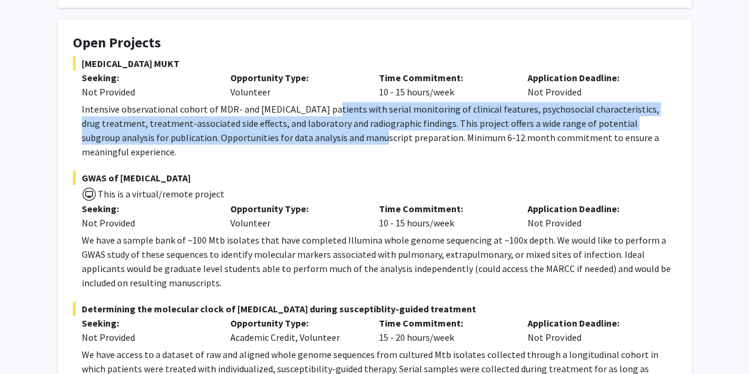
drag, startPoint x: 322, startPoint y: 107, endPoint x: 321, endPoint y: 139, distance: 32.0
click at [321, 139] on p "Intensive observational cohort of MDR- and [MEDICAL_DATA] patients with serial …" at bounding box center [379, 130] width 595 height 57
drag, startPoint x: 321, startPoint y: 139, endPoint x: 318, endPoint y: 100, distance: 39.3
click at [318, 100] on div "[MEDICAL_DATA] MUKT Seeking: Not Provided Opportunity Type: Volunteer Time Comm…" at bounding box center [375, 107] width 604 height 102
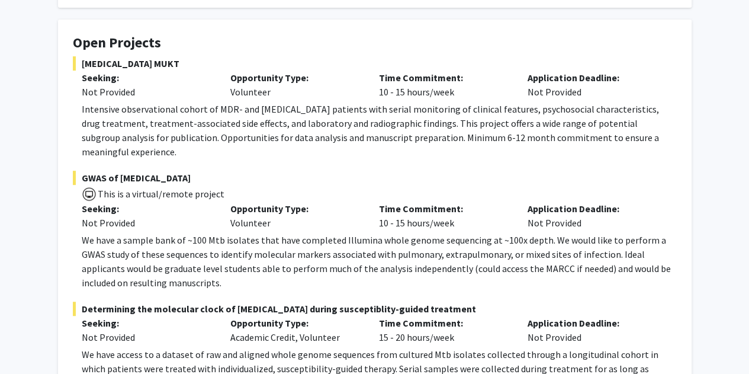
click at [318, 100] on div "[MEDICAL_DATA] MUKT Seeking: Not Provided Opportunity Type: Volunteer Time Comm…" at bounding box center [375, 107] width 604 height 102
drag, startPoint x: 318, startPoint y: 100, endPoint x: 320, endPoint y: 132, distance: 31.5
click at [320, 132] on div "[MEDICAL_DATA] MUKT Seeking: Not Provided Opportunity Type: Volunteer Time Comm…" at bounding box center [375, 107] width 604 height 102
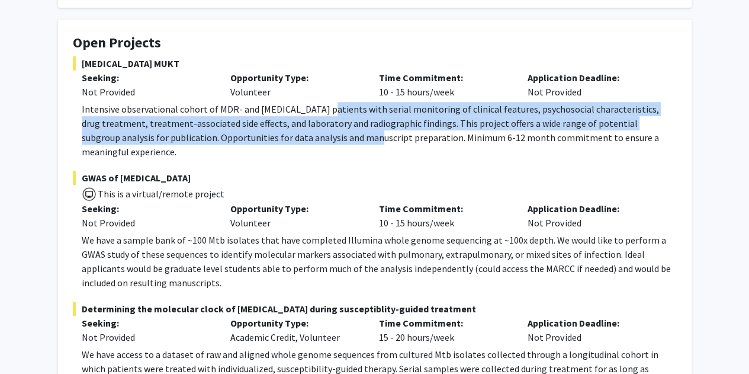
drag, startPoint x: 320, startPoint y: 132, endPoint x: 318, endPoint y: 108, distance: 23.8
click at [318, 108] on p "Intensive observational cohort of MDR- and [MEDICAL_DATA] patients with serial …" at bounding box center [379, 130] width 595 height 57
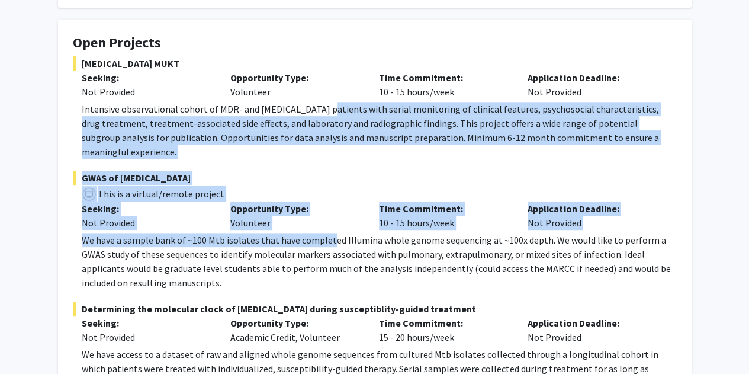
drag, startPoint x: 318, startPoint y: 108, endPoint x: 326, endPoint y: 226, distance: 118.8
click at [326, 226] on fg-project-list "[MEDICAL_DATA] MUKT Seeking: Not Provided Opportunity Type: Volunteer Time Comm…" at bounding box center [375, 247] width 604 height 382
click at [326, 233] on p "We have a sample bank of ~100 Mtb isolates that have completed Illumina whole g…" at bounding box center [379, 261] width 595 height 57
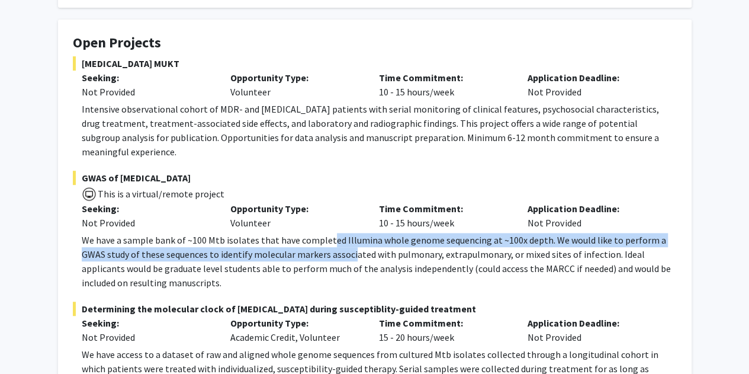
drag, startPoint x: 326, startPoint y: 226, endPoint x: 326, endPoint y: 240, distance: 13.6
click at [326, 240] on p "We have a sample bank of ~100 Mtb isolates that have completed Illumina whole g…" at bounding box center [379, 261] width 595 height 57
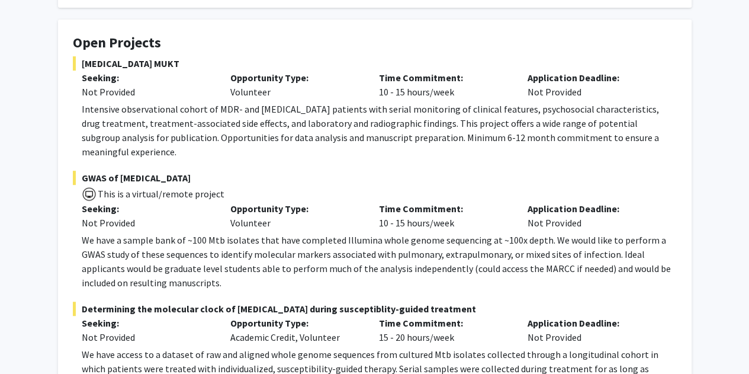
click at [326, 240] on p "We have a sample bank of ~100 Mtb isolates that have completed Illumina whole g…" at bounding box center [379, 261] width 595 height 57
drag, startPoint x: 326, startPoint y: 240, endPoint x: 323, endPoint y: 176, distance: 64.1
click at [323, 176] on div "GWAS of Mycobacterium tuberculosis This is a virtual/remote project Seeking: No…" at bounding box center [375, 231] width 604 height 120
click at [323, 185] on span "This is a virtual/remote project" at bounding box center [375, 193] width 604 height 17
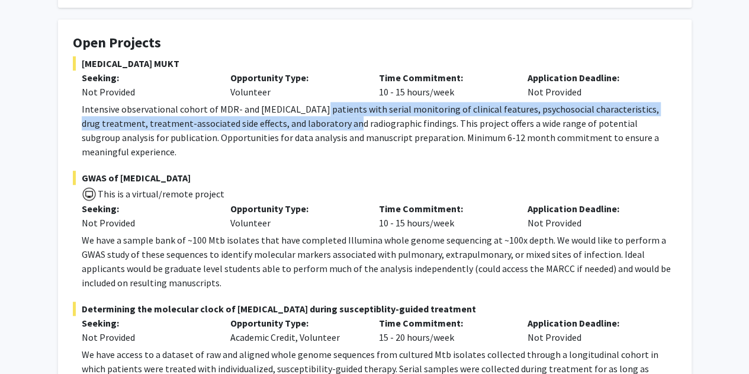
drag, startPoint x: 318, startPoint y: 129, endPoint x: 310, endPoint y: 100, distance: 30.6
click at [310, 100] on div "MDR-TB MUKT Seeking: Not Provided Opportunity Type: Volunteer Time Commitment: …" at bounding box center [375, 107] width 604 height 102
drag, startPoint x: 310, startPoint y: 100, endPoint x: 315, endPoint y: 132, distance: 32.9
click at [315, 132] on div "MDR-TB MUKT Seeking: Not Provided Opportunity Type: Volunteer Time Commitment: …" at bounding box center [375, 107] width 604 height 102
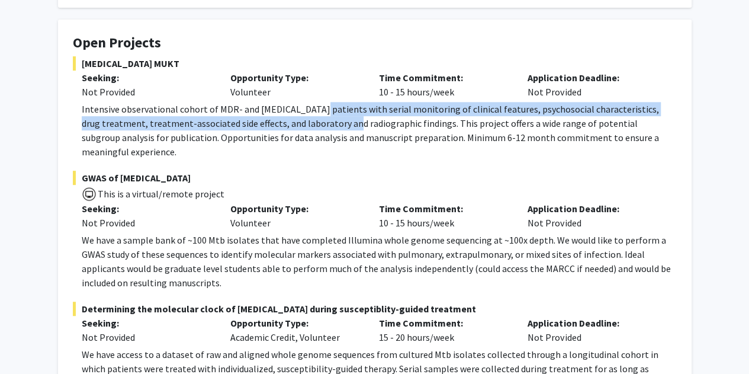
click at [315, 132] on p "Intensive observational cohort of MDR- and XDR-TB patients with serial monitori…" at bounding box center [379, 130] width 595 height 57
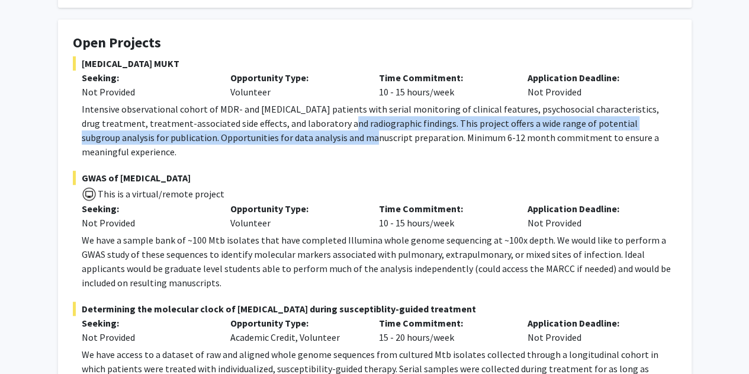
drag, startPoint x: 315, startPoint y: 132, endPoint x: 313, endPoint y: 119, distance: 13.2
click at [313, 119] on p "Intensive observational cohort of MDR- and XDR-TB patients with serial monitori…" at bounding box center [379, 130] width 595 height 57
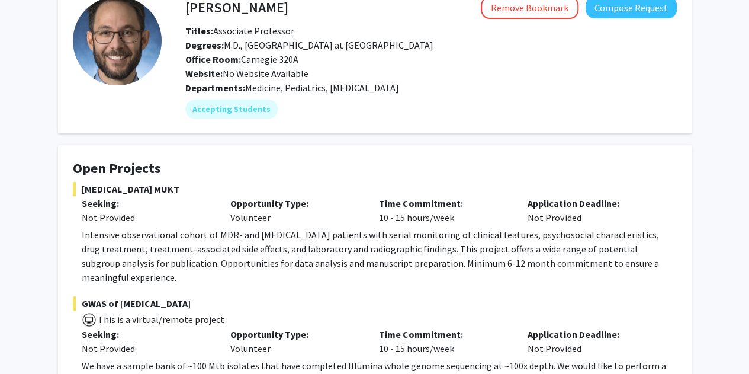
scroll to position [68, 0]
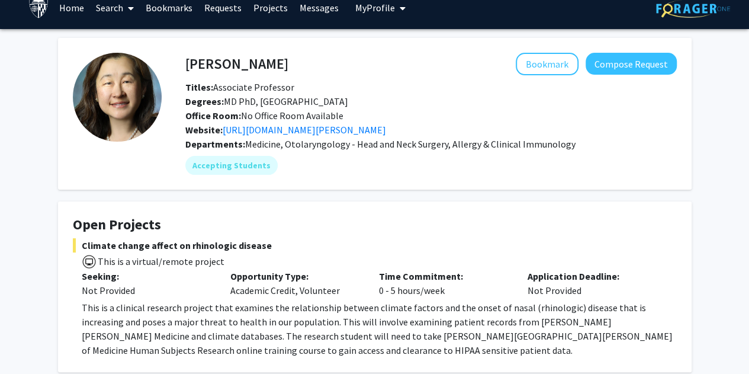
scroll to position [13, 0]
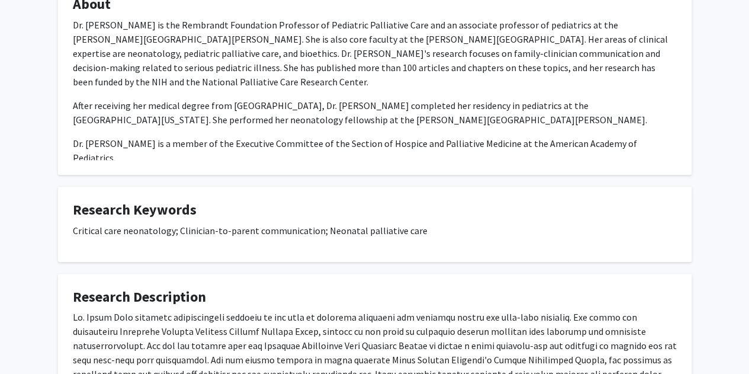
scroll to position [233, 0]
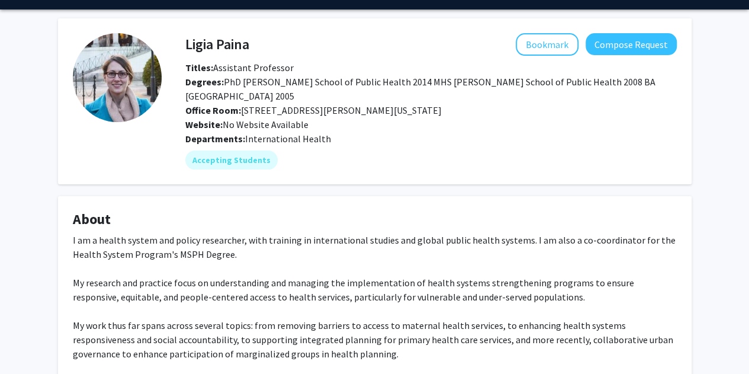
scroll to position [33, 0]
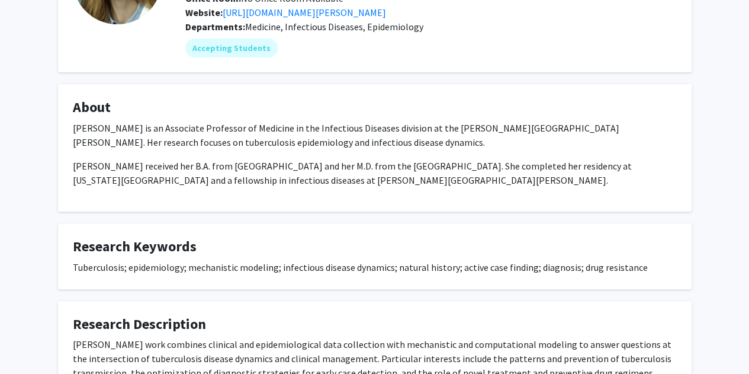
scroll to position [49, 0]
